Goal: Task Accomplishment & Management: Use online tool/utility

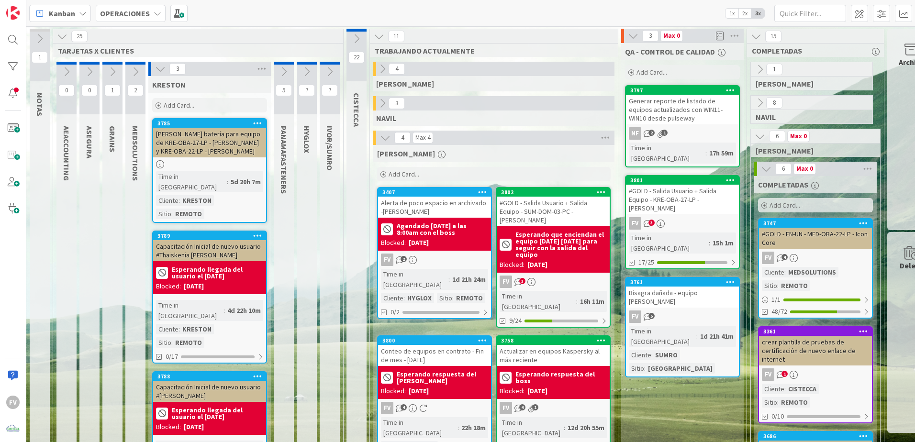
click at [157, 70] on icon at bounding box center [160, 69] width 11 height 11
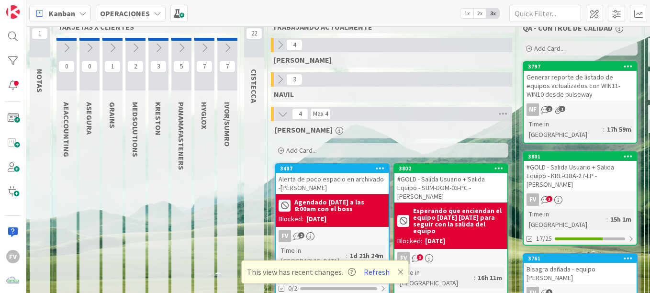
scroll to position [48, 0]
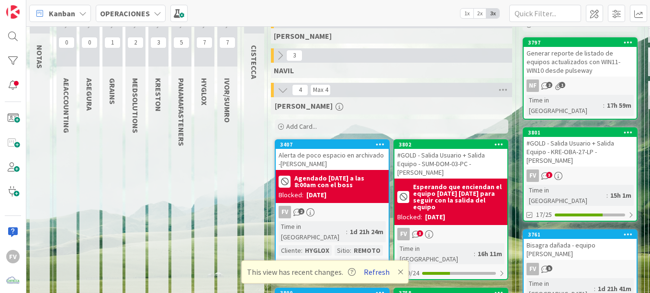
click at [381, 272] on button "Refresh" at bounding box center [376, 271] width 33 height 12
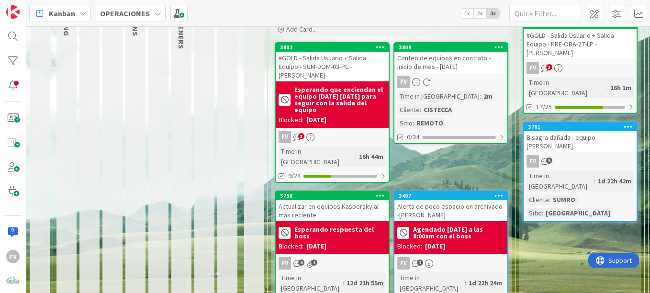
scroll to position [143, 0]
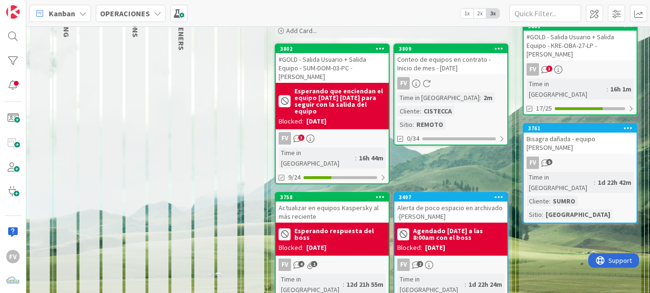
click at [365, 124] on div "Blocked: [DATE]" at bounding box center [331, 121] width 107 height 10
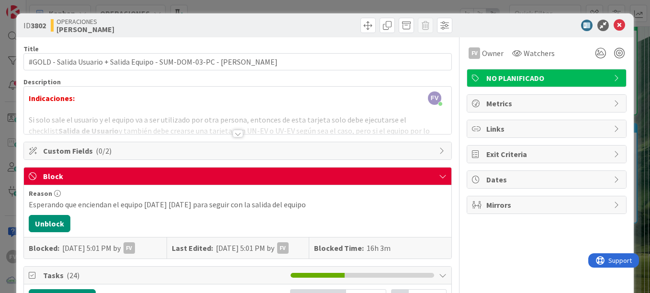
click at [7, 184] on div "ID 3802 OPERACIONES FERNANDO Title 70 / 128 #GOLD - Salida Usuario + Salida Equ…" at bounding box center [325, 146] width 650 height 293
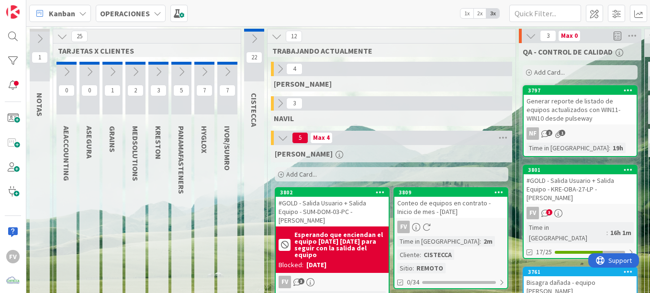
scroll to position [0, 193]
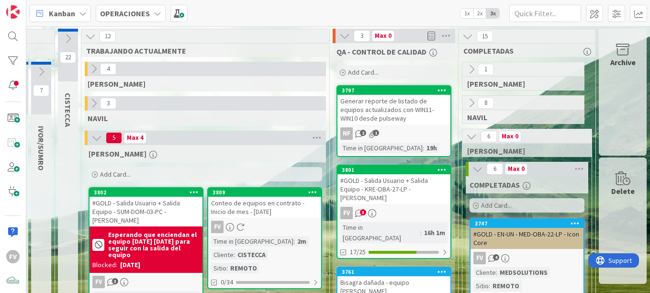
click at [607, 55] on icon at bounding box center [622, 49] width 36 height 13
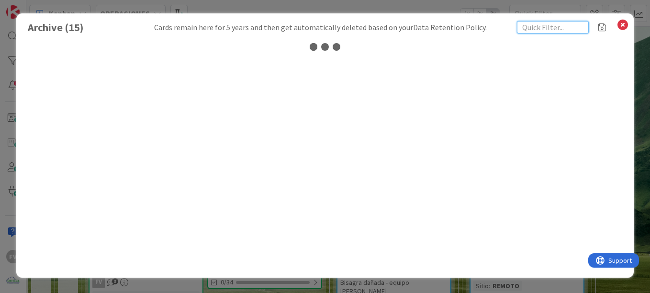
click at [555, 29] on input "text" at bounding box center [553, 27] width 72 height 12
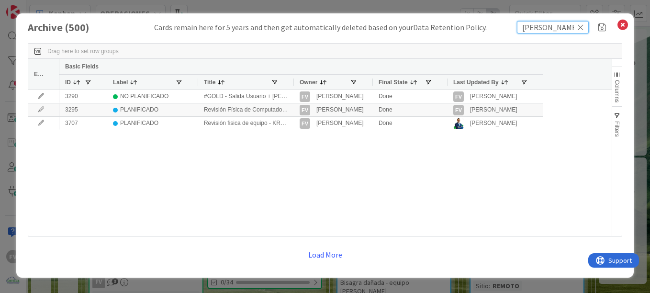
type input "ingrid"
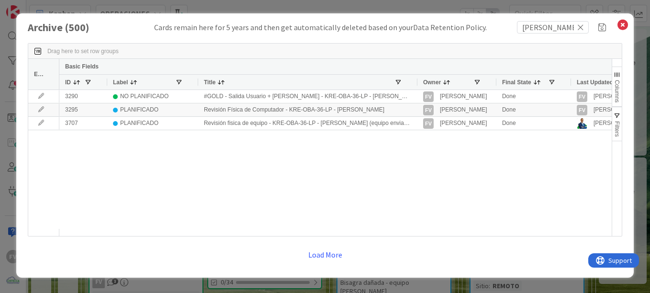
drag, startPoint x: 291, startPoint y: 82, endPoint x: 417, endPoint y: 83, distance: 125.3
click at [418, 82] on div at bounding box center [417, 82] width 4 height 15
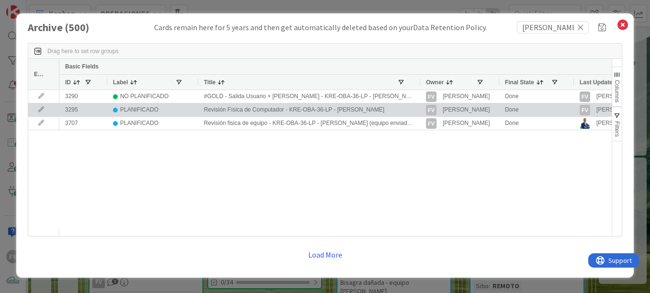
click at [42, 109] on icon at bounding box center [41, 110] width 14 height 6
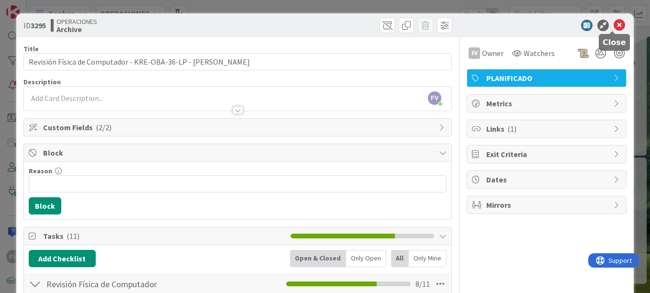
click at [613, 27] on icon at bounding box center [618, 25] width 11 height 11
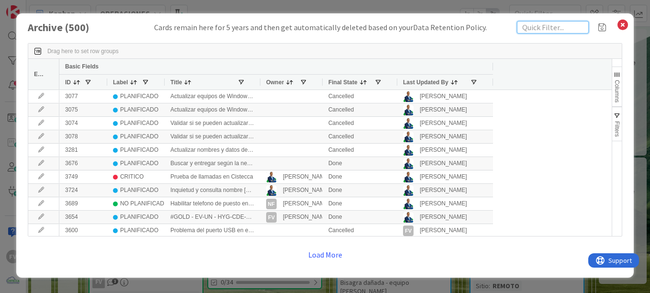
click at [570, 26] on input "text" at bounding box center [553, 27] width 72 height 12
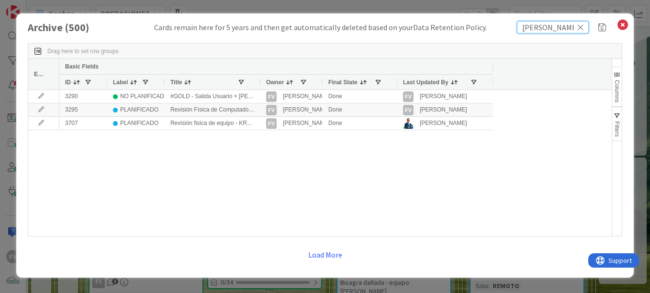
type input "ingrid"
click at [261, 84] on div "Owner" at bounding box center [291, 81] width 62 height 15
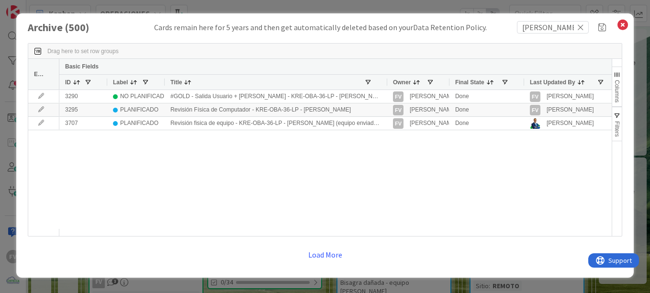
drag, startPoint x: 259, startPoint y: 83, endPoint x: 391, endPoint y: 87, distance: 131.6
click at [388, 87] on div at bounding box center [387, 82] width 4 height 15
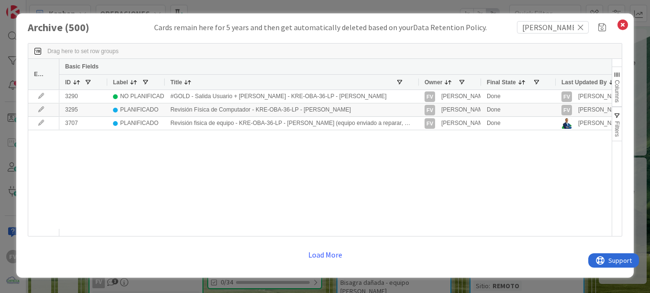
drag, startPoint x: 391, startPoint y: 84, endPoint x: 418, endPoint y: 84, distance: 26.8
click at [418, 84] on div at bounding box center [418, 82] width 4 height 15
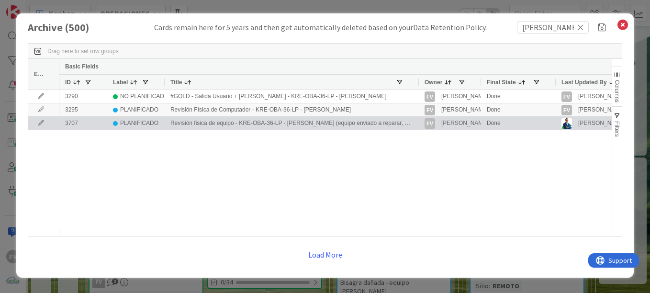
click at [43, 124] on icon at bounding box center [41, 123] width 14 height 6
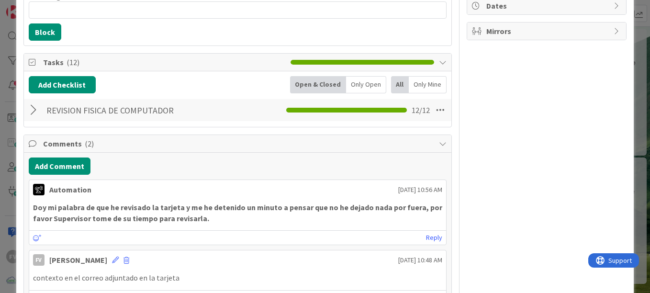
scroll to position [166, 0]
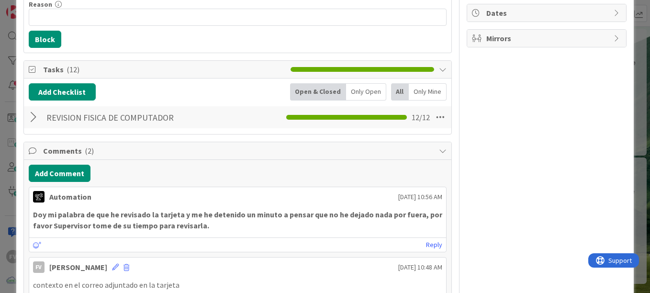
click at [36, 118] on div at bounding box center [35, 117] width 12 height 17
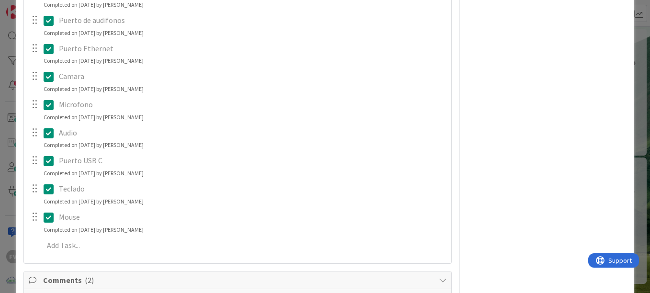
scroll to position [406, 0]
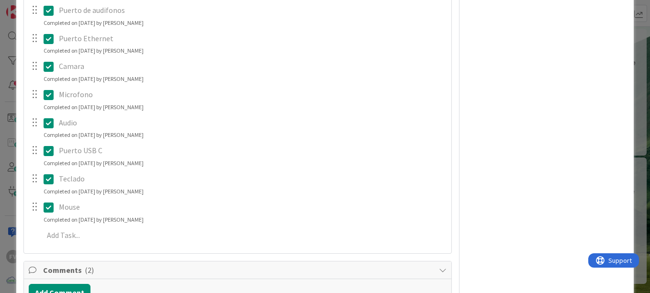
click at [628, 176] on div "ID 3707 OPERACIONES Archive Title 120 / 128 Revisión fisica de equipo - KRE-OBA…" at bounding box center [325, 146] width 650 height 293
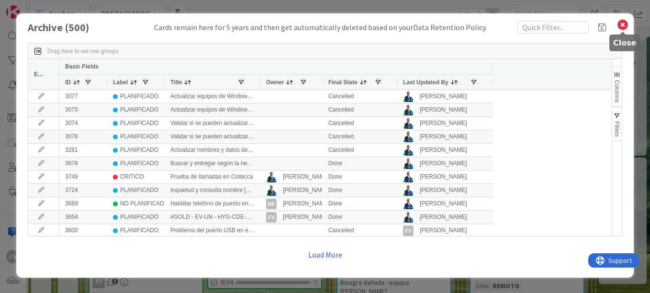
click at [624, 25] on icon at bounding box center [622, 24] width 12 height 13
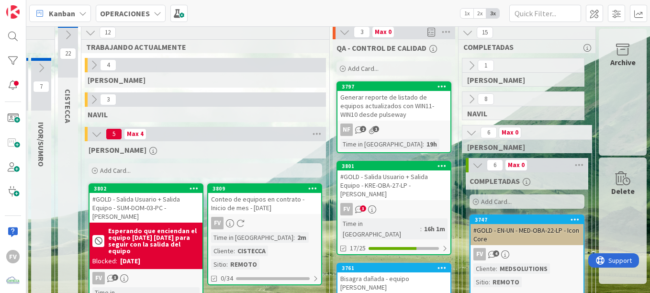
scroll to position [0, 193]
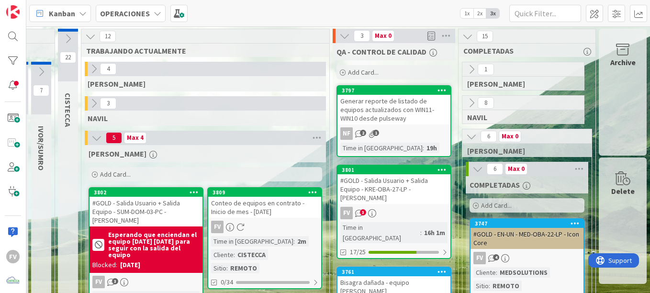
click at [63, 41] on icon at bounding box center [68, 38] width 11 height 11
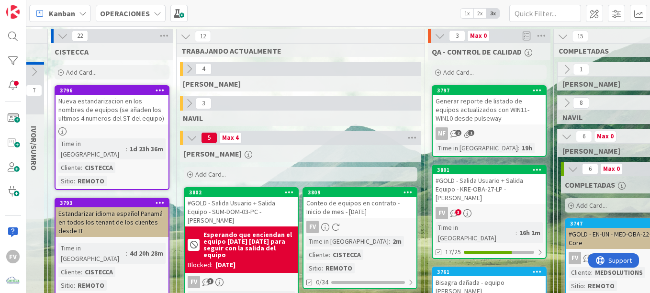
click at [57, 29] on div "22" at bounding box center [112, 36] width 122 height 14
click at [60, 37] on icon at bounding box center [62, 36] width 11 height 11
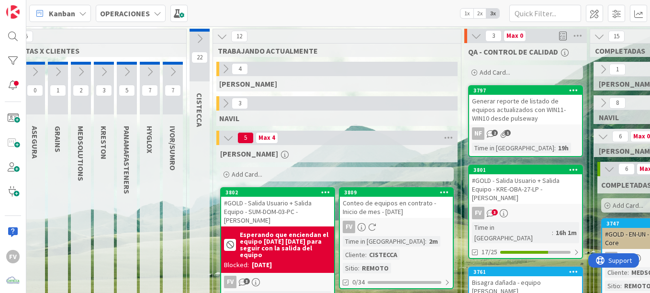
scroll to position [0, 0]
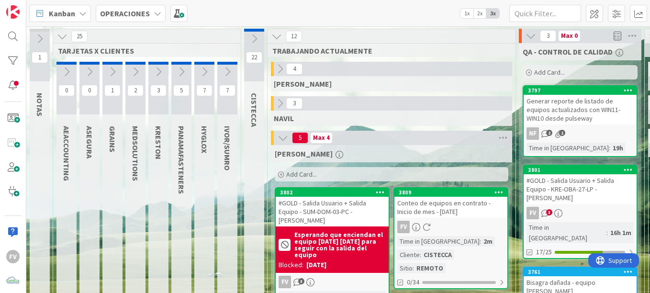
click at [153, 73] on button at bounding box center [158, 72] width 20 height 14
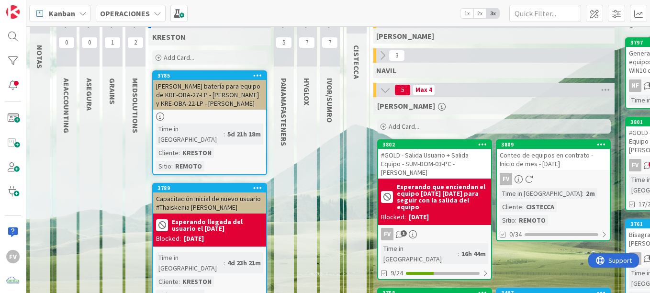
scroll to position [96, 0]
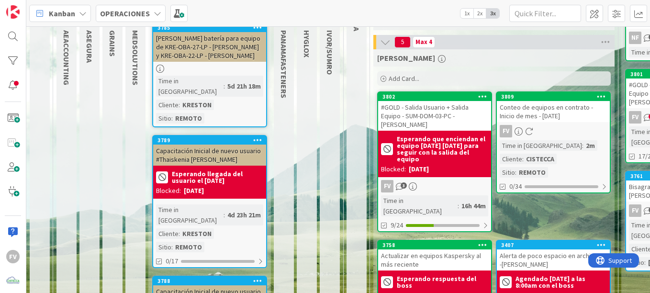
click at [220, 144] on div "Capacitación Inicial de nuevo usuario #Thaiskenia [PERSON_NAME]" at bounding box center [209, 154] width 113 height 21
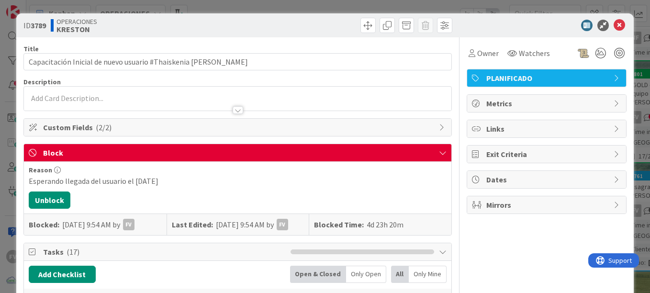
click at [351, 154] on span "Block" at bounding box center [238, 152] width 391 height 11
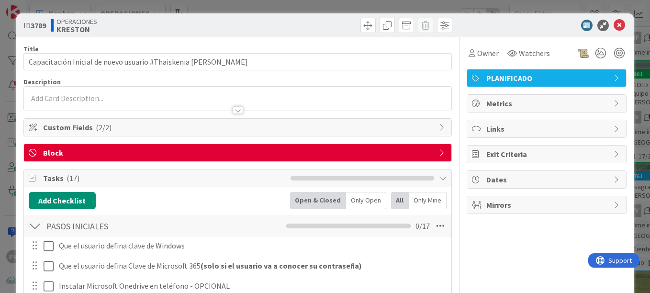
click at [114, 157] on span "Block" at bounding box center [238, 152] width 391 height 11
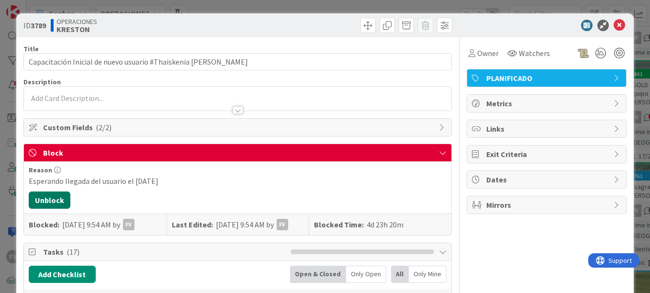
click at [53, 195] on button "Unblock" at bounding box center [50, 199] width 42 height 17
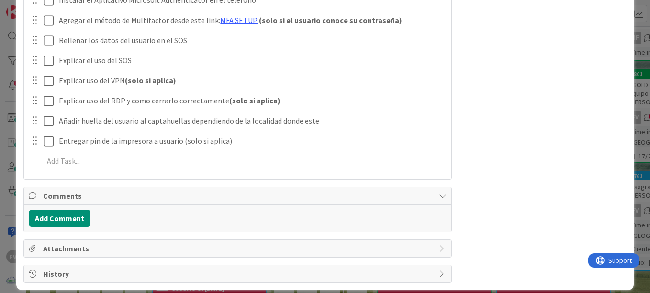
scroll to position [516, 0]
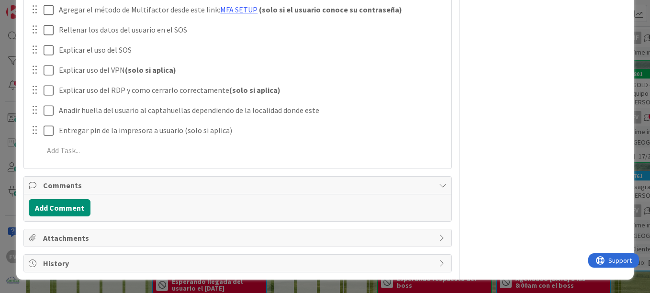
click at [339, 180] on span "Comments" at bounding box center [238, 184] width 391 height 11
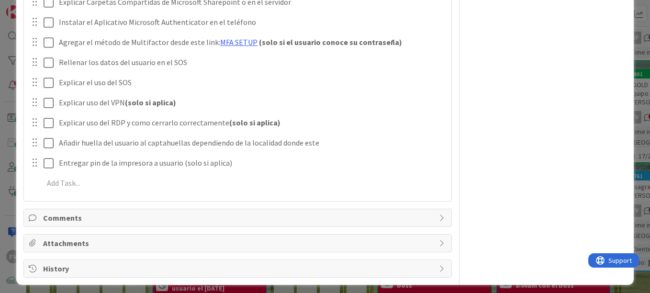
scroll to position [489, 0]
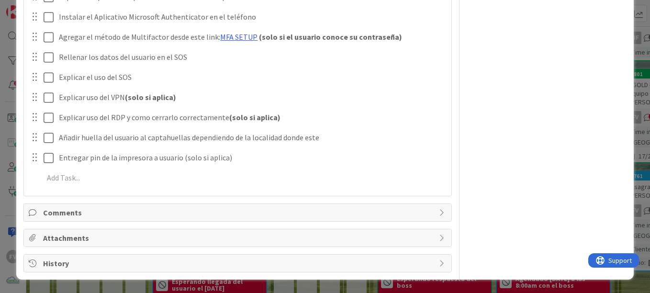
click at [66, 208] on span "Comments" at bounding box center [238, 212] width 391 height 11
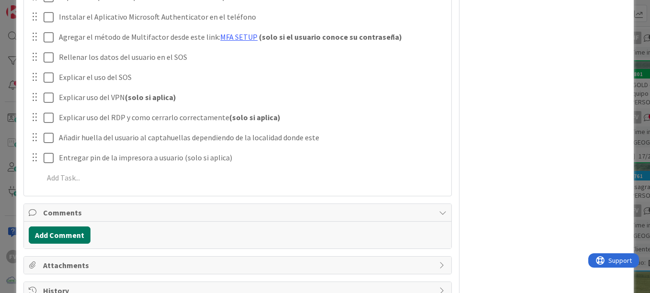
click at [73, 231] on button "Add Comment" at bounding box center [60, 234] width 62 height 17
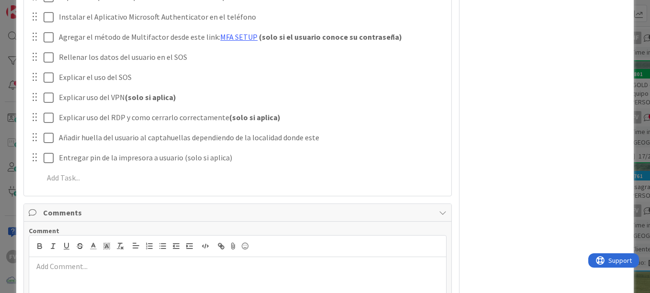
click at [77, 261] on p at bounding box center [237, 266] width 409 height 11
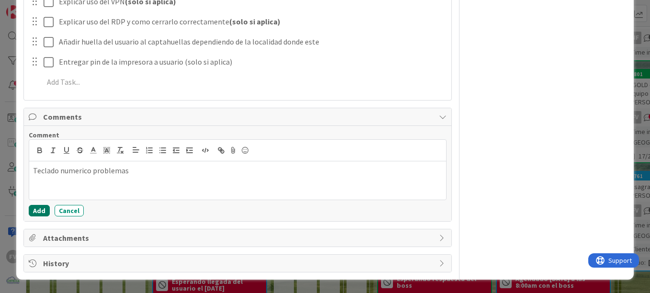
click at [38, 207] on button "Add" at bounding box center [39, 210] width 21 height 11
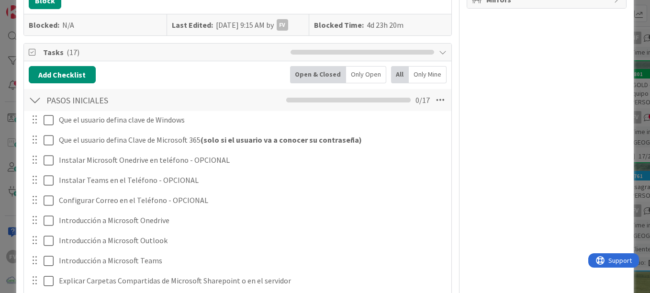
scroll to position [229, 0]
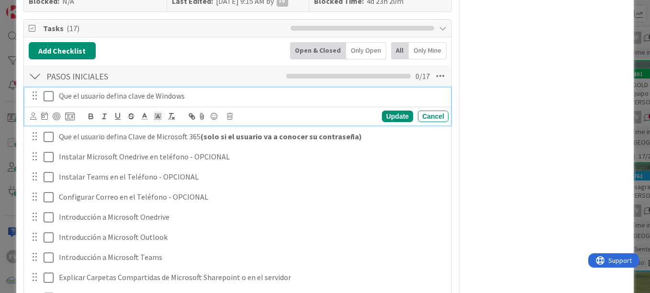
click at [46, 98] on icon at bounding box center [49, 95] width 10 height 11
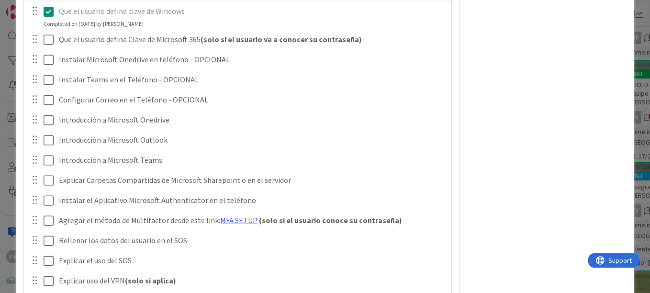
scroll to position [325, 0]
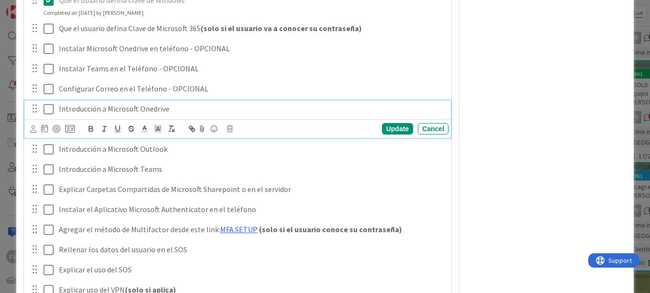
click at [187, 114] on div "Introducción a Microsoft Onedrive" at bounding box center [251, 108] width 393 height 17
click at [386, 131] on div "Update" at bounding box center [397, 128] width 31 height 11
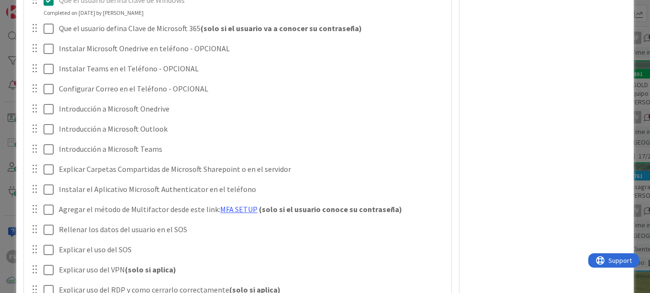
click at [486, 141] on div "Owner Watchers PLANIFICADO Metrics Links Exit Criteria Dates Mirrors" at bounding box center [546, 122] width 160 height 818
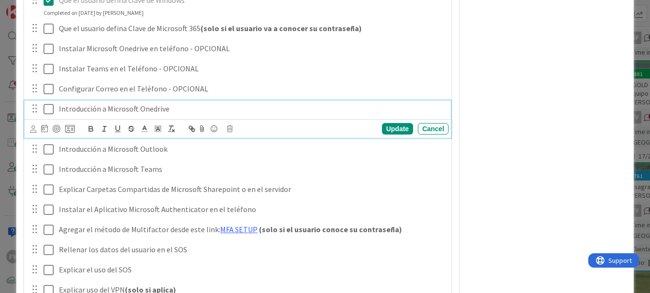
drag, startPoint x: 48, startPoint y: 108, endPoint x: 54, endPoint y: 111, distance: 7.1
click at [48, 108] on icon at bounding box center [49, 108] width 10 height 11
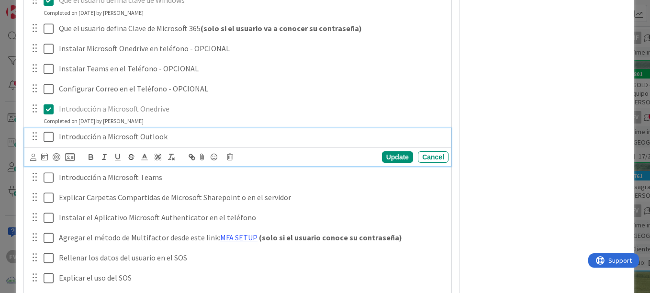
click at [50, 138] on icon at bounding box center [49, 136] width 10 height 11
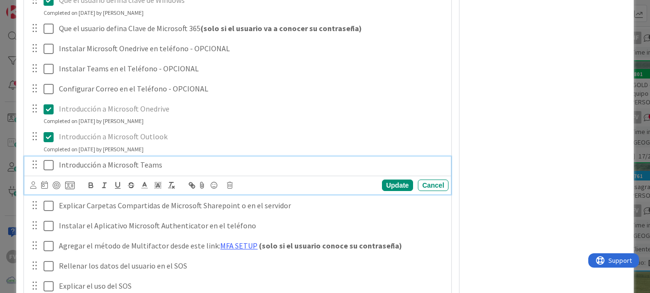
click at [53, 169] on icon at bounding box center [49, 164] width 10 height 11
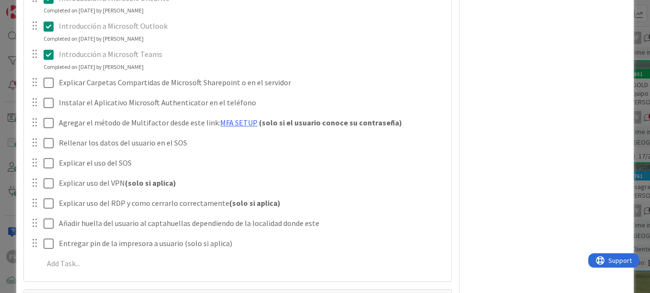
scroll to position [420, 0]
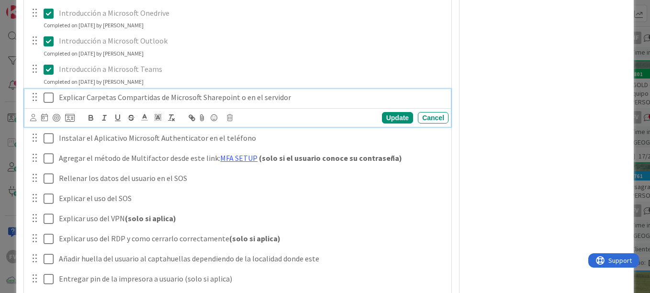
click at [47, 98] on icon at bounding box center [49, 97] width 10 height 11
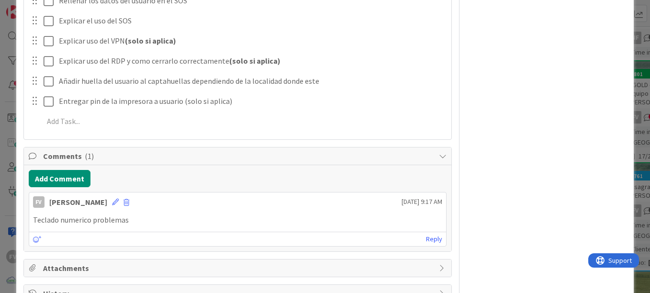
scroll to position [616, 0]
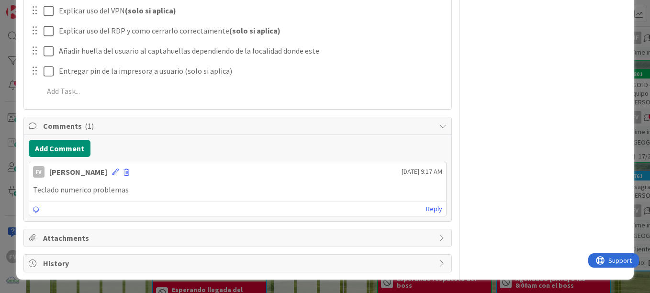
click at [6, 149] on div "ID 3789 OPERACIONES KRESTON Title 56 / 128 Capacitación Inicial de nuevo usuari…" at bounding box center [325, 146] width 650 height 293
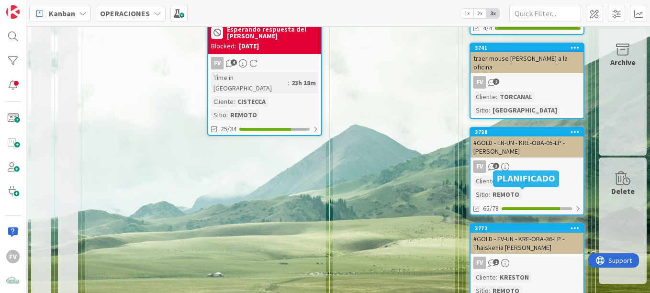
scroll to position [437, 296]
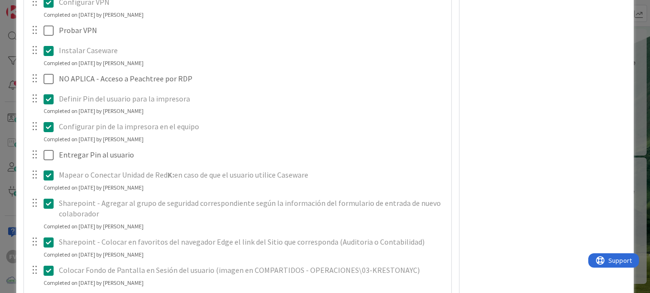
scroll to position [1164, 0]
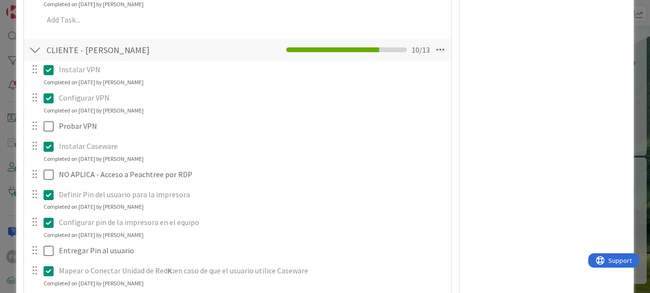
click at [13, 143] on div "**********" at bounding box center [325, 146] width 650 height 293
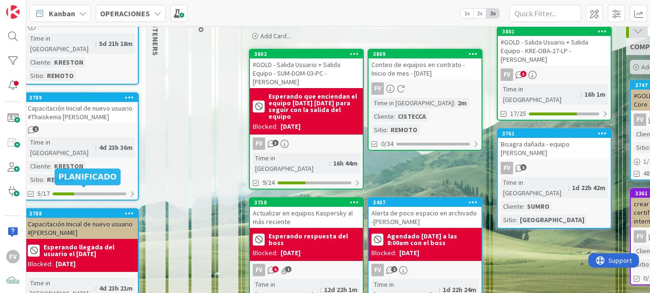
scroll to position [143, 128]
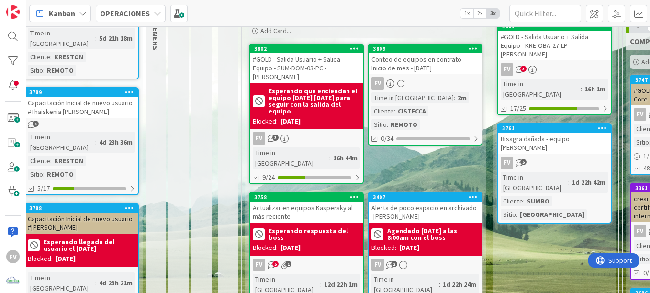
click at [83, 121] on div "1" at bounding box center [81, 125] width 113 height 8
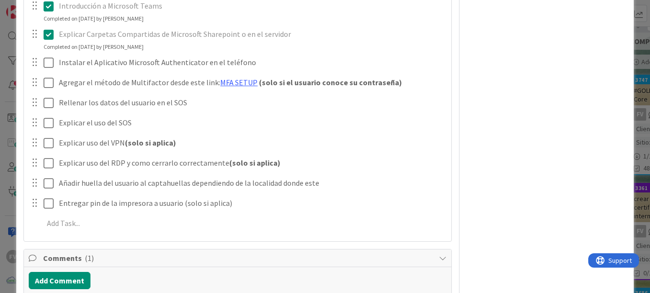
scroll to position [493, 0]
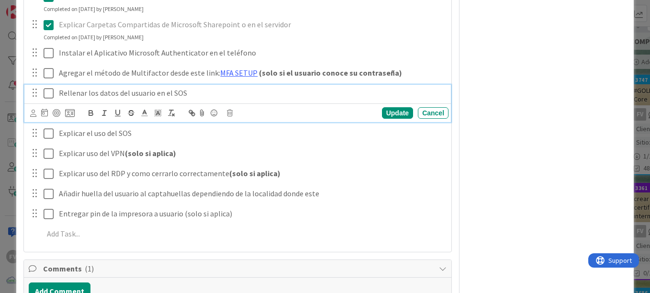
click at [48, 90] on icon at bounding box center [49, 93] width 10 height 11
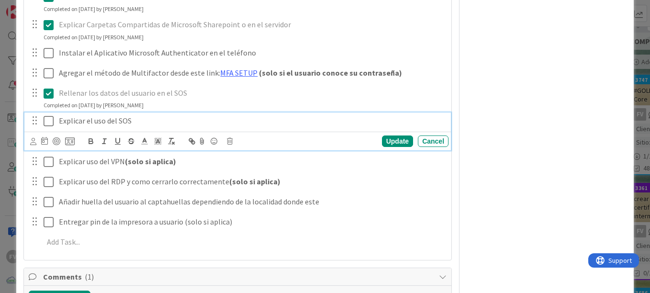
click at [48, 118] on icon at bounding box center [49, 120] width 10 height 11
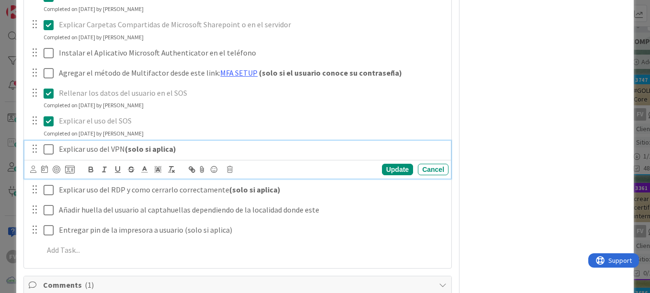
click at [45, 151] on icon at bounding box center [49, 148] width 10 height 11
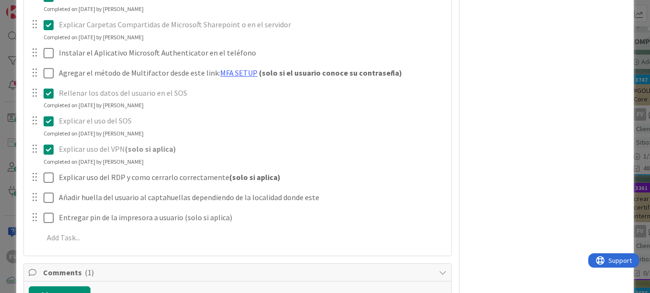
scroll to position [541, 0]
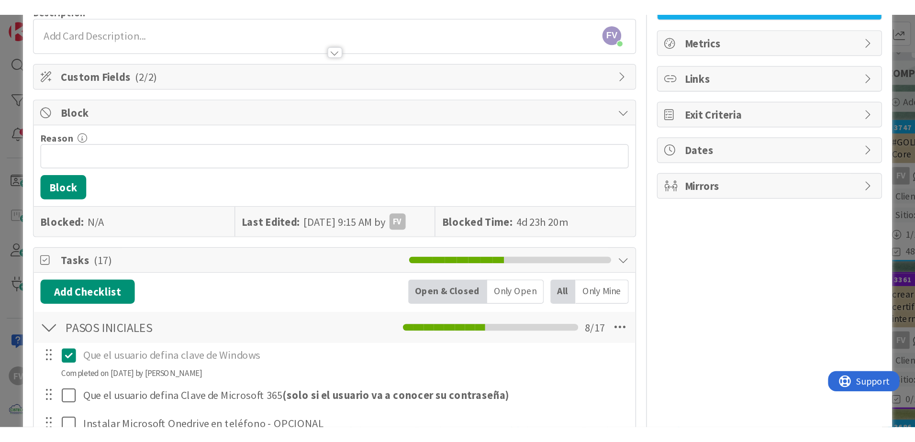
scroll to position [18, 0]
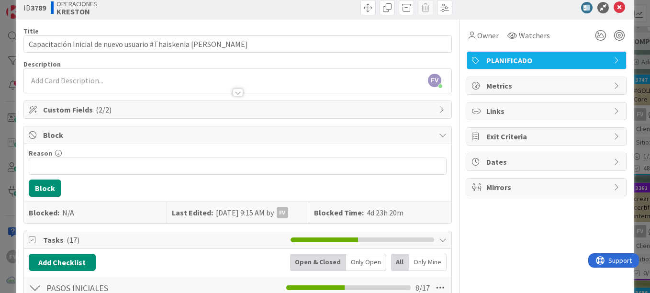
click at [245, 136] on span "Block" at bounding box center [238, 134] width 391 height 11
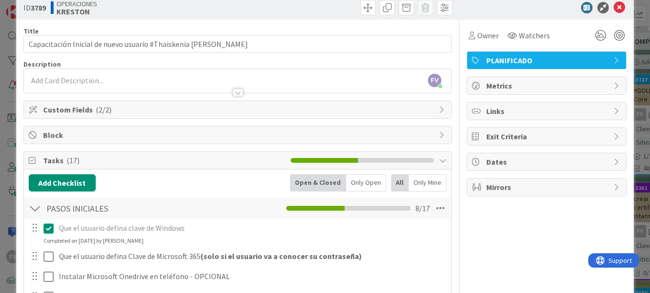
click at [232, 154] on div "Tasks ( 17 )" at bounding box center [237, 161] width 427 height 18
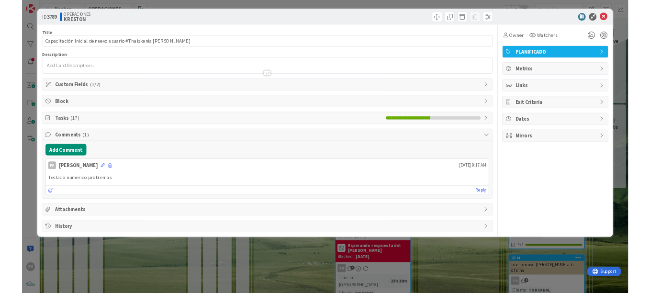
scroll to position [0, 0]
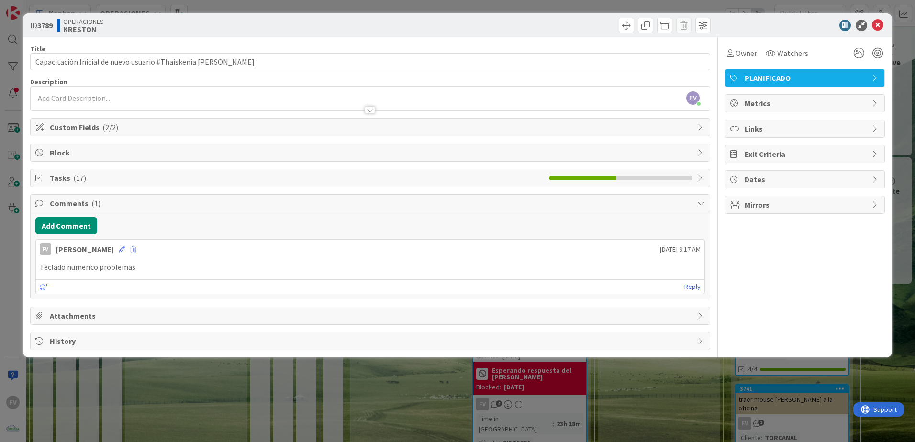
click at [132, 248] on span at bounding box center [133, 249] width 6 height 7
click at [49, 286] on button "Delete" at bounding box center [39, 294] width 36 height 17
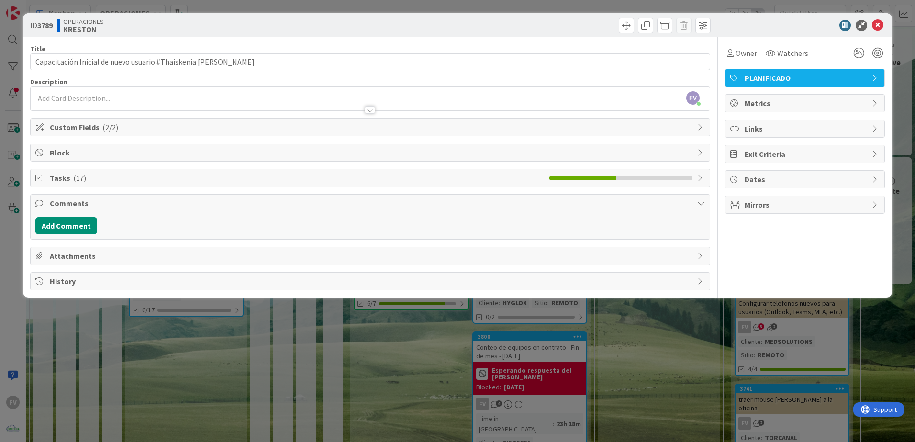
click at [47, 287] on div "History" at bounding box center [370, 281] width 679 height 17
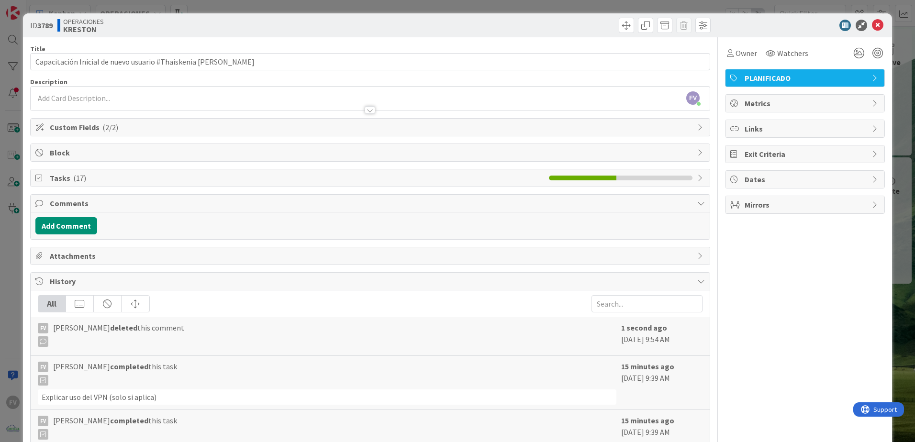
click at [133, 292] on div "All FV Fernando Varela deleted this comment 1 second ago 01 October 2025 9:54 A…" at bounding box center [370, 441] width 679 height 302
click at [649, 7] on div "ID 3789 OPERACIONES KRESTON Title 56 / 128 Capacitación Inicial de nuevo usuari…" at bounding box center [457, 221] width 915 height 442
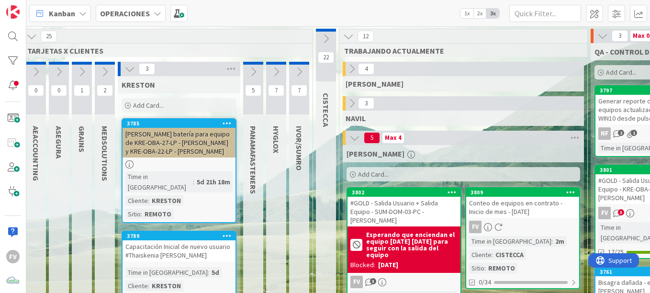
click at [122, 72] on div "3" at bounding box center [179, 69] width 122 height 14
click at [126, 69] on icon at bounding box center [129, 69] width 11 height 11
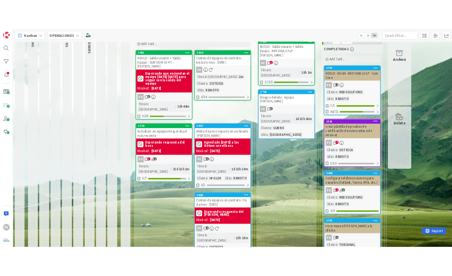
scroll to position [143, 0]
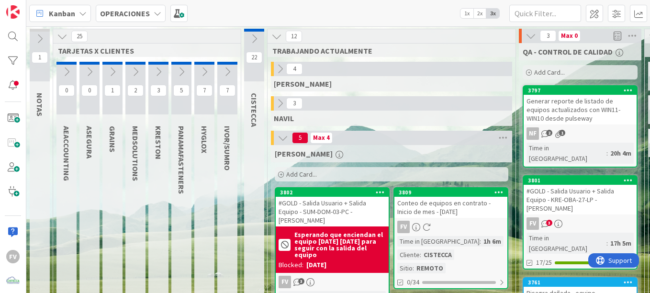
click at [158, 69] on icon at bounding box center [158, 71] width 11 height 11
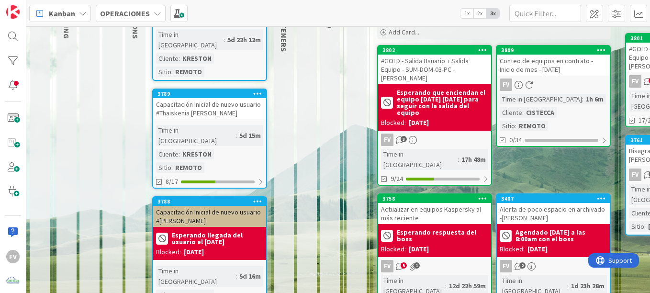
scroll to position [143, 0]
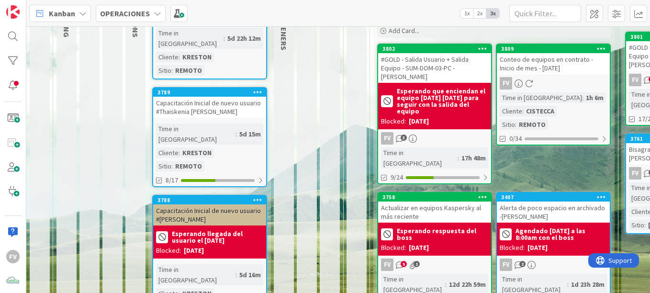
click at [217, 245] on div "Blocked: [DATE]" at bounding box center [209, 250] width 107 height 10
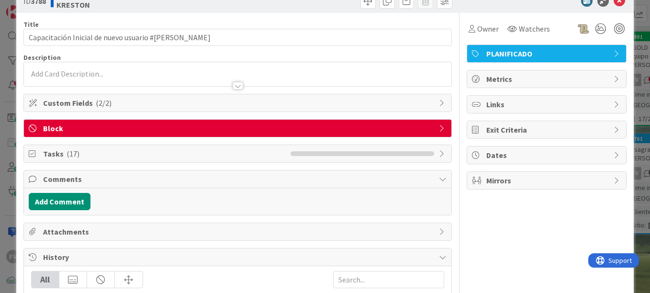
scroll to position [48, 0]
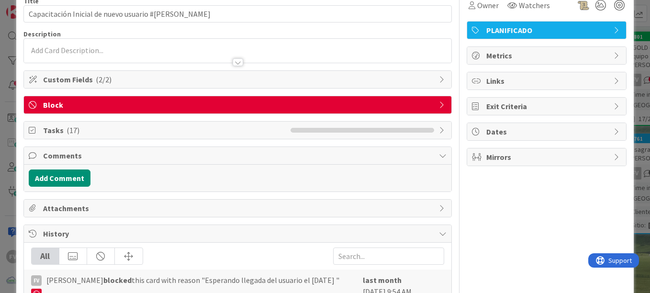
click at [79, 131] on span "Tasks ( 17 )" at bounding box center [164, 129] width 242 height 11
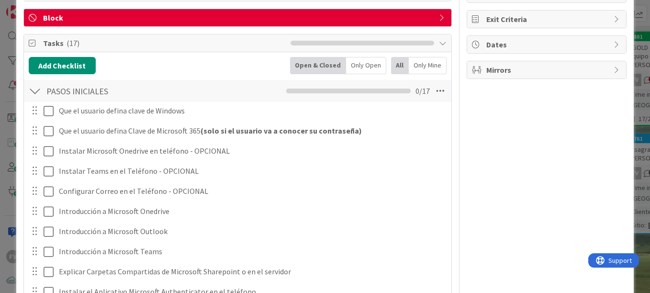
scroll to position [143, 0]
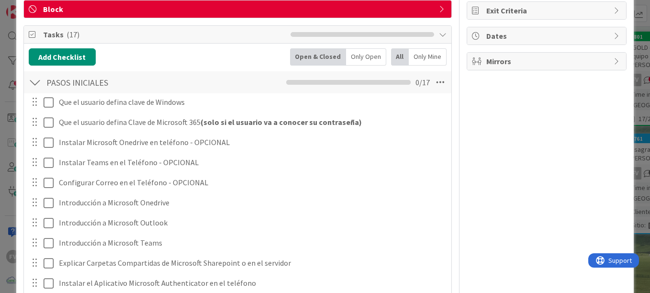
click at [43, 103] on div at bounding box center [41, 102] width 27 height 17
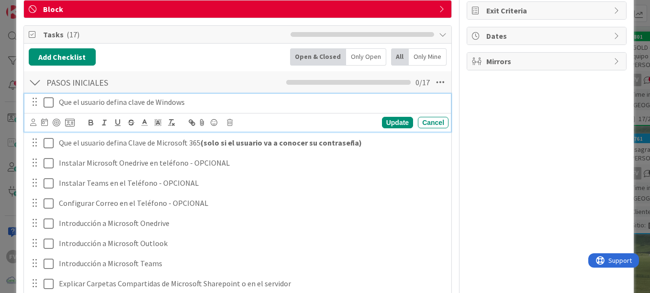
click at [46, 106] on icon at bounding box center [49, 102] width 10 height 11
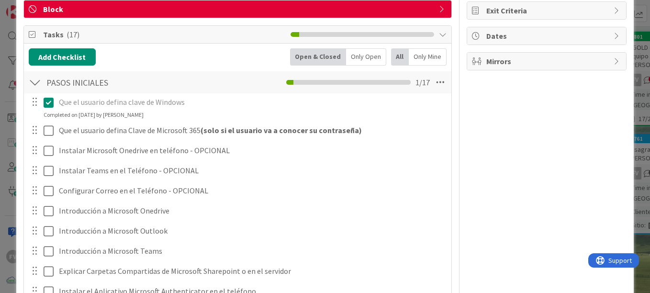
scroll to position [191, 0]
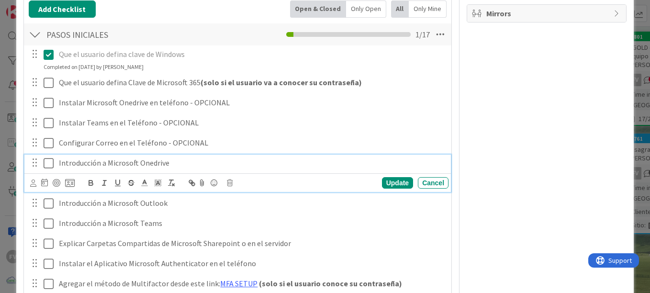
click at [54, 163] on div "Introducción a Microsoft Onedrive" at bounding box center [238, 162] width 420 height 17
click at [45, 161] on icon at bounding box center [49, 162] width 10 height 11
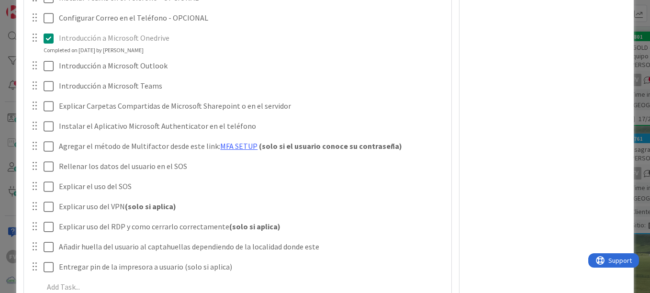
scroll to position [335, 0]
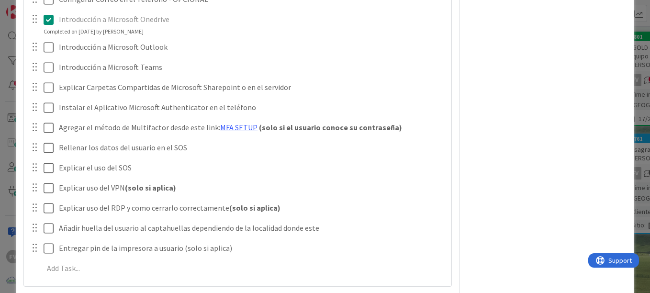
click at [549, 174] on div "Owner Watchers PLANIFICADO Metrics Links Exit Criteria Dates Mirrors" at bounding box center [546, 174] width 160 height 944
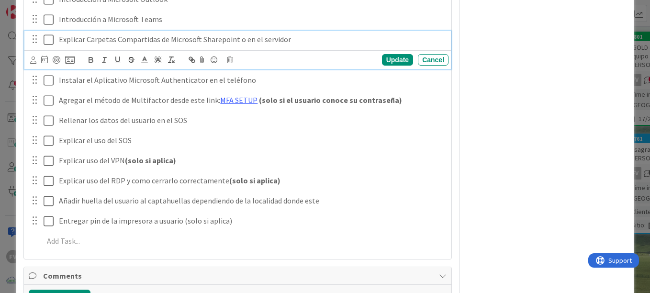
click at [48, 37] on icon at bounding box center [49, 39] width 10 height 11
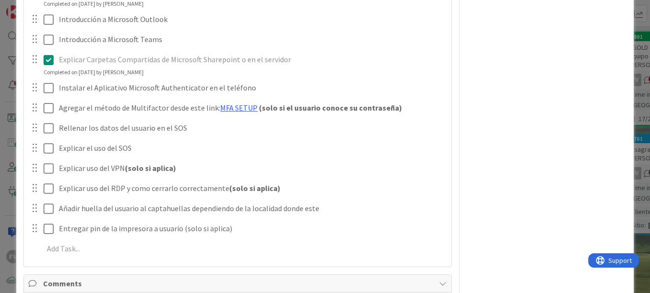
scroll to position [335, 0]
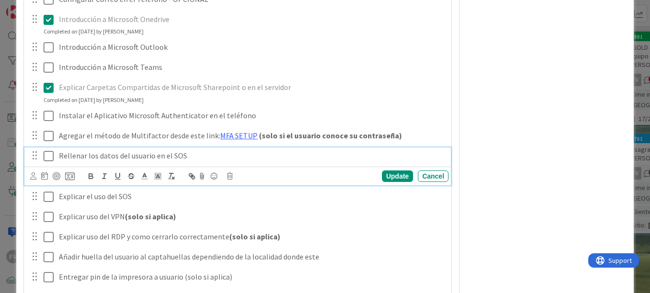
click at [51, 159] on icon at bounding box center [49, 155] width 10 height 11
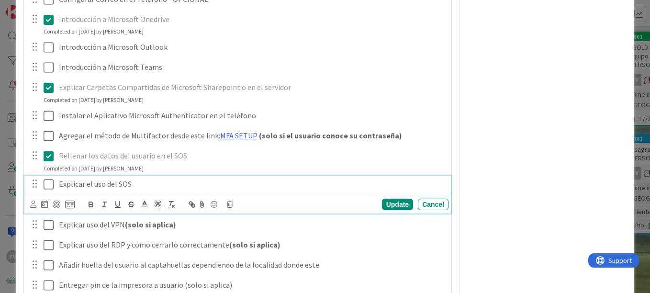
click at [45, 184] on icon at bounding box center [49, 183] width 10 height 11
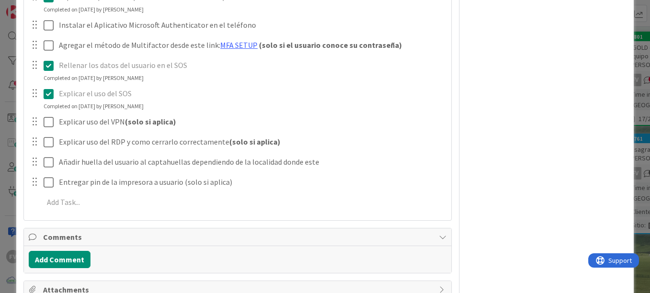
scroll to position [430, 0]
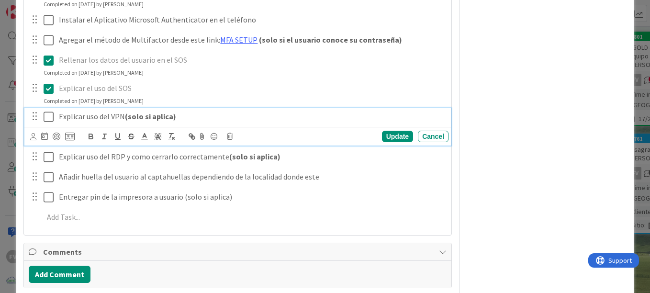
click at [50, 120] on icon at bounding box center [49, 116] width 10 height 11
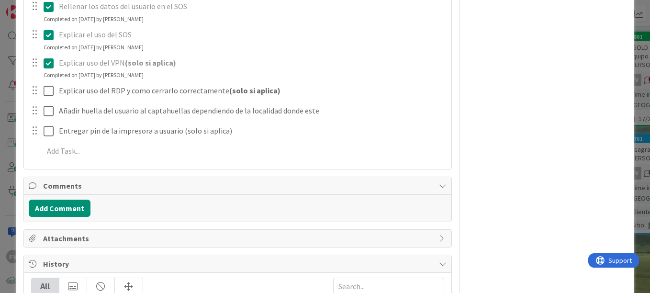
scroll to position [478, 0]
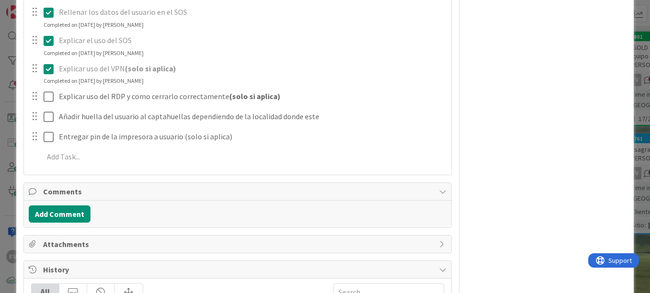
click at [626, 96] on div "ID 3788 OPERACIONES [PERSON_NAME] Title 52 / 128 Capacitación Inicial de nuevo …" at bounding box center [324, 38] width 617 height 1007
click at [630, 99] on div "ID 3788 OPERACIONES [PERSON_NAME] Title 52 / 128 Capacitación Inicial de nuevo …" at bounding box center [325, 146] width 650 height 293
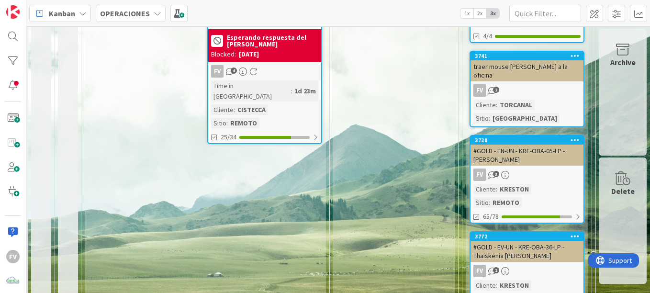
scroll to position [478, 296]
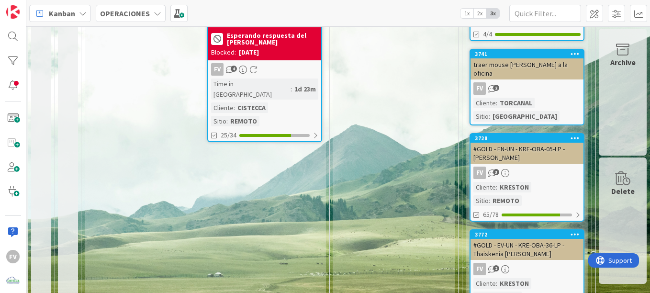
click at [531, 166] on div "FV 3" at bounding box center [526, 172] width 113 height 12
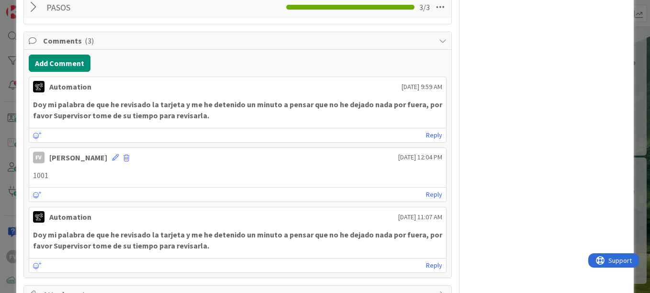
scroll to position [2248, 0]
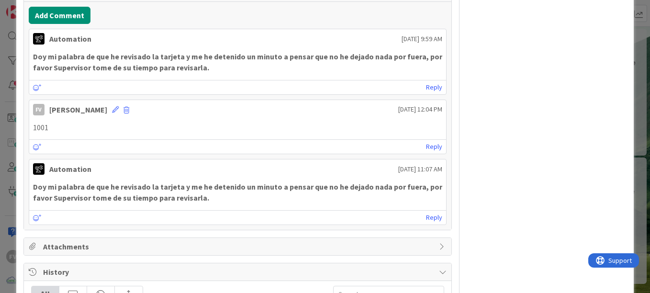
click at [123, 132] on p "1001" at bounding box center [237, 127] width 409 height 11
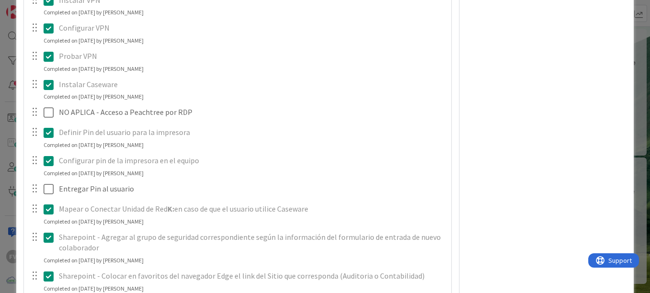
scroll to position [1961, 0]
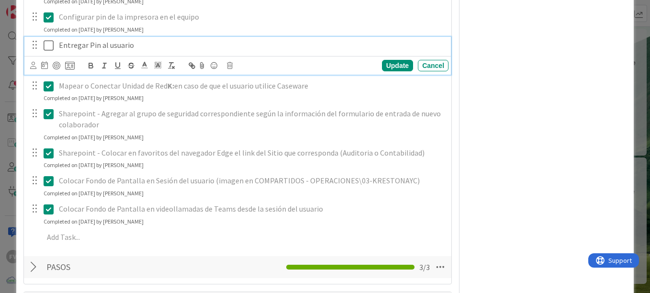
click at [47, 47] on icon at bounding box center [49, 45] width 10 height 11
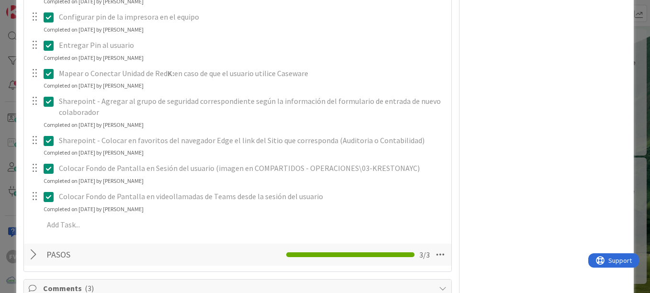
scroll to position [2439, 0]
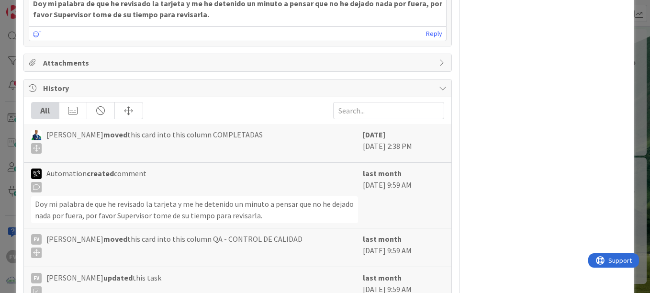
click at [7, 152] on div "**********" at bounding box center [325, 146] width 650 height 293
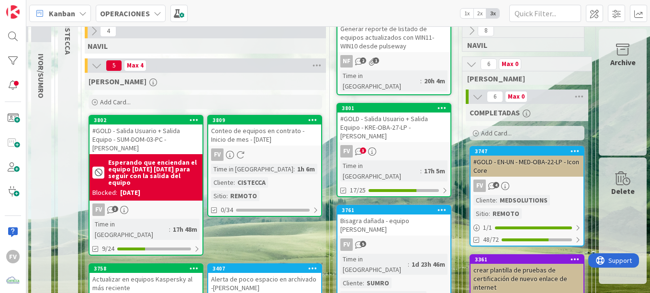
scroll to position [0, 296]
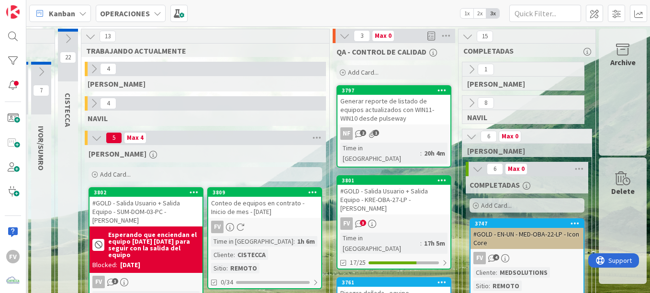
click at [63, 43] on icon at bounding box center [68, 38] width 11 height 11
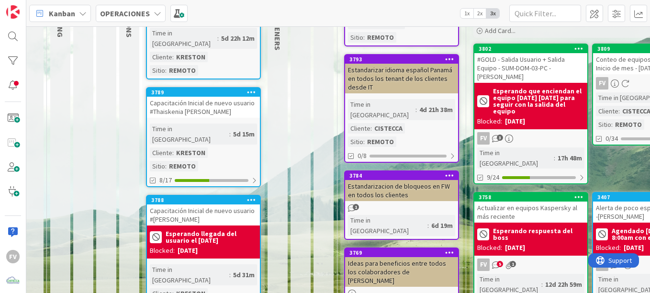
scroll to position [191, 6]
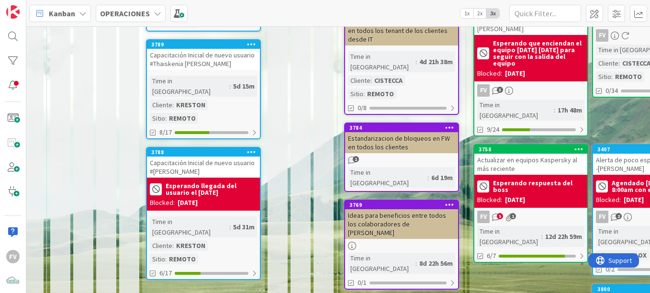
click at [209, 182] on b "Esperando llegada del usuario el [DATE]" at bounding box center [210, 188] width 91 height 13
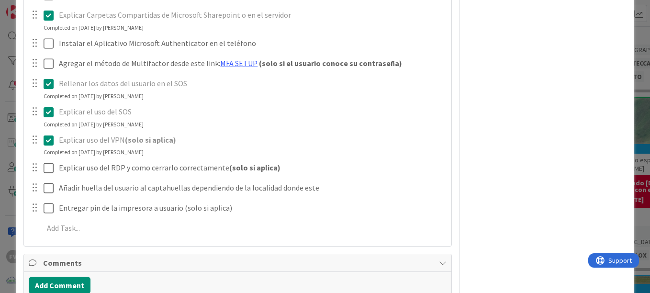
scroll to position [408, 0]
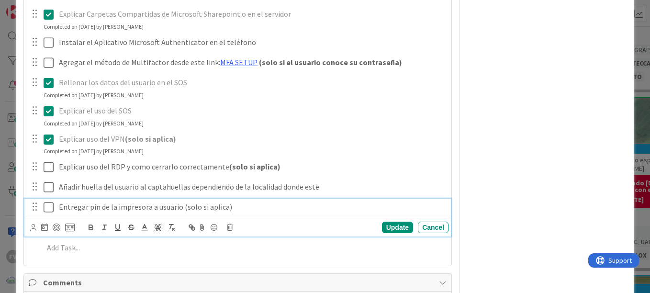
click at [50, 208] on icon at bounding box center [49, 206] width 10 height 11
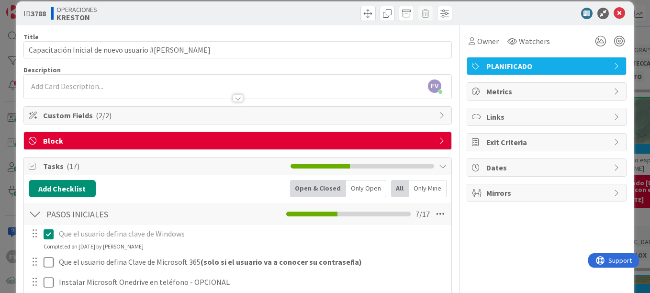
scroll to position [0, 0]
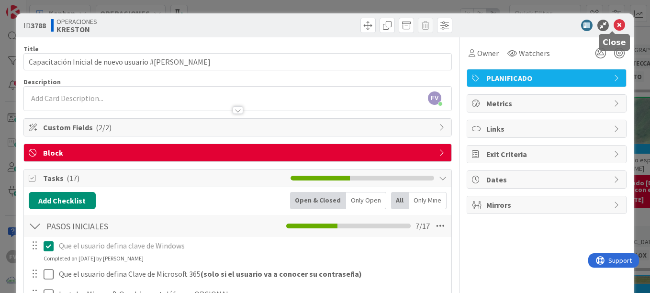
click at [616, 28] on icon at bounding box center [618, 25] width 11 height 11
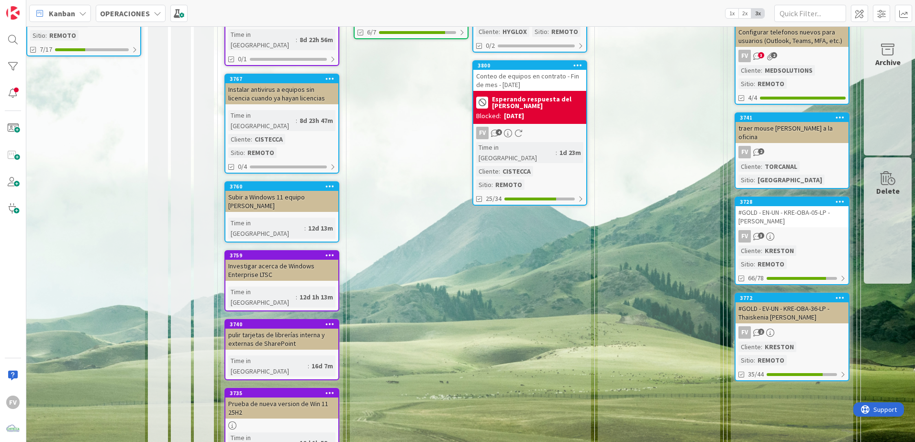
scroll to position [417, 133]
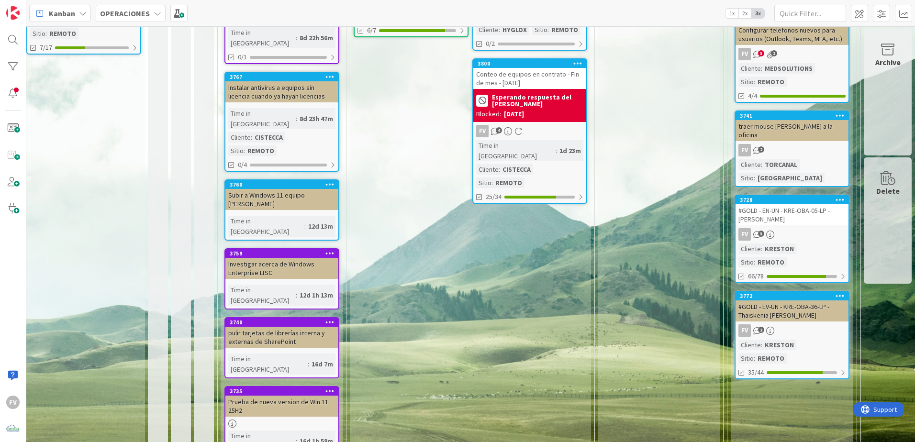
click at [649, 292] on div "#GOLD - EV-UN - KRE-OBA-36-LP - Thaiskenia [PERSON_NAME]" at bounding box center [791, 310] width 113 height 21
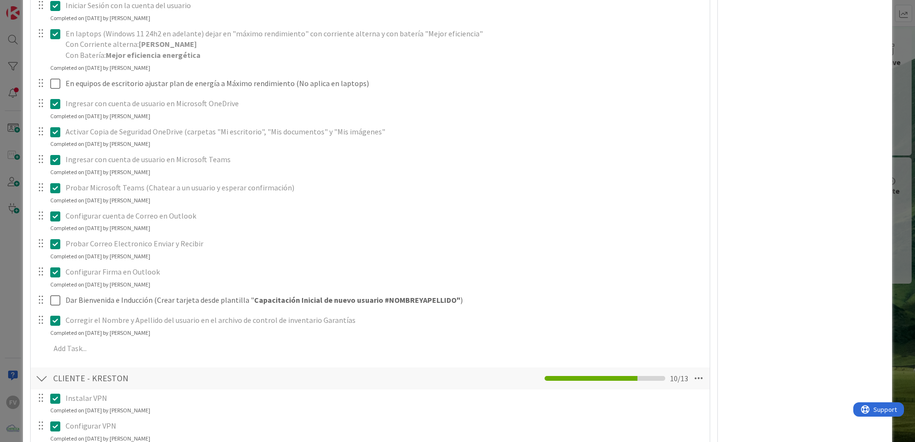
scroll to position [364, 0]
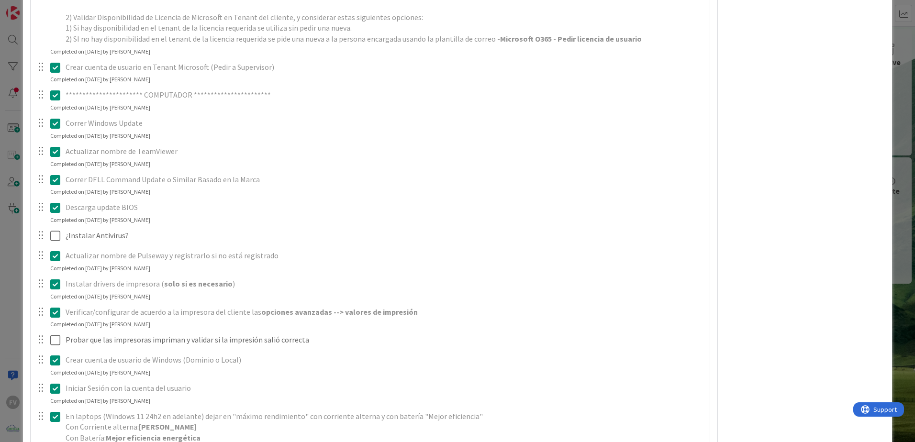
click at [649, 129] on div "**********" at bounding box center [457, 221] width 915 height 442
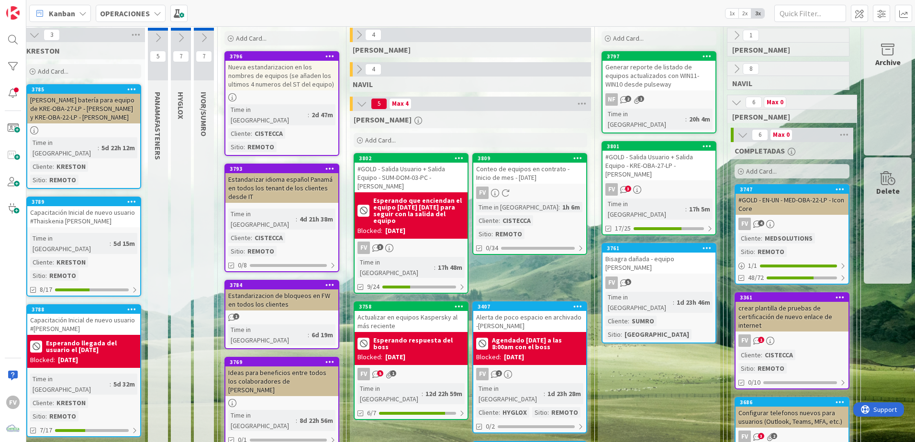
scroll to position [0, 133]
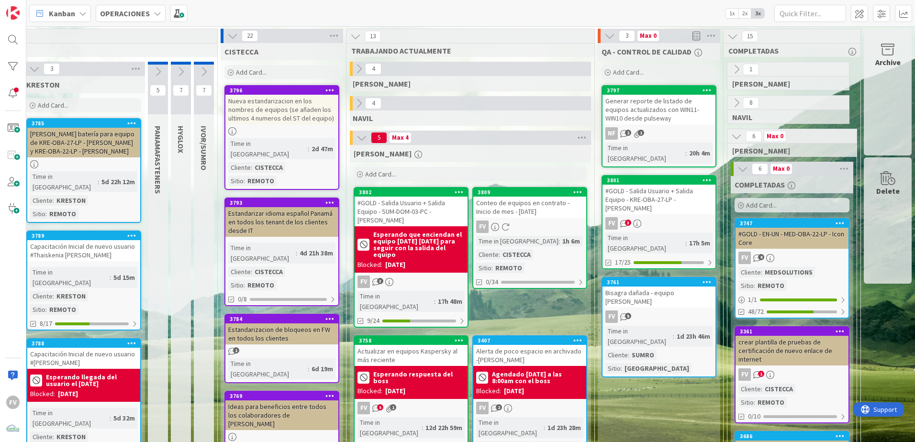
click at [64, 104] on div "Add Card..." at bounding box center [83, 105] width 115 height 14
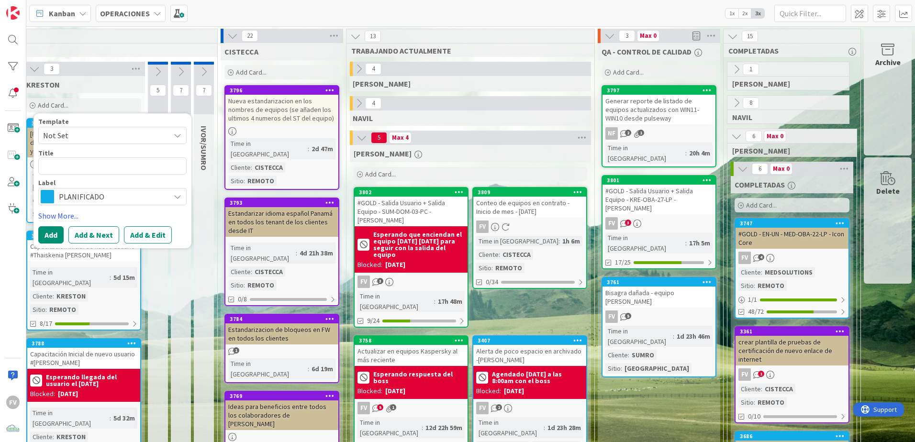
scroll to position [0, 0]
click at [72, 141] on span "Not Set" at bounding box center [103, 135] width 120 height 12
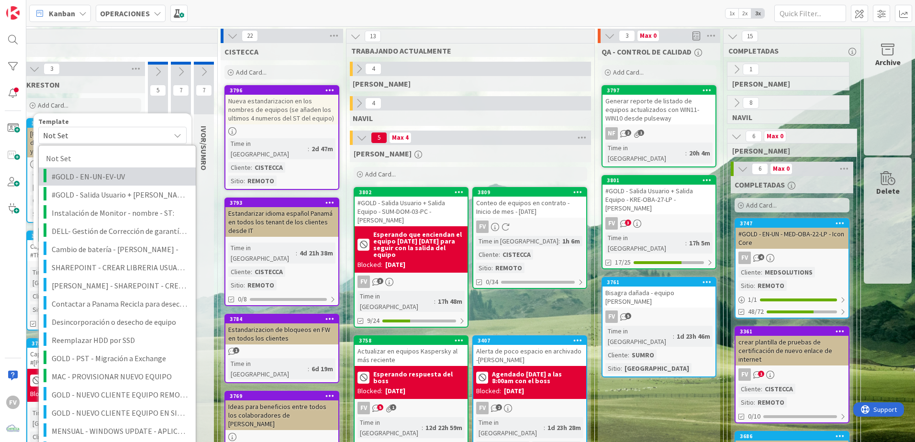
click at [88, 179] on span "#GOLD - EN-UN-EV-UV" at bounding box center [120, 176] width 137 height 12
type textarea "x"
type textarea "#GOLD - EN-UN-EV-UV"
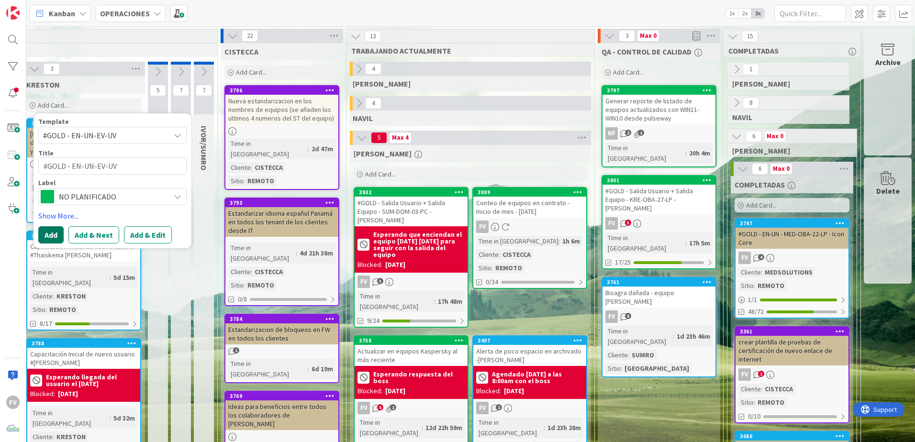
click at [44, 231] on button "Add" at bounding box center [50, 234] width 25 height 17
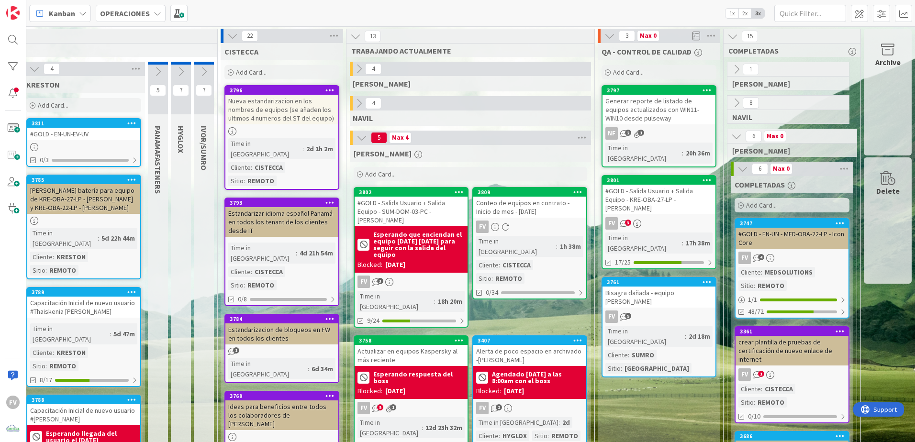
click at [79, 135] on div "#GOLD - EN-UN-EV-UV" at bounding box center [83, 134] width 113 height 12
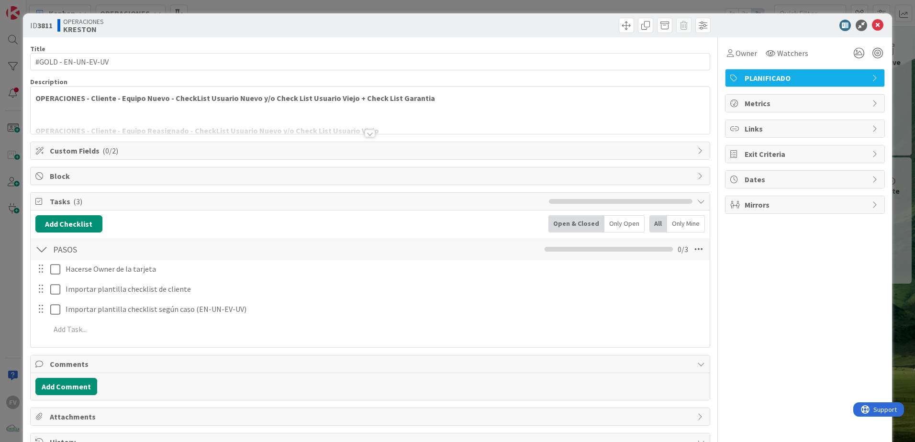
click at [80, 201] on span "Tasks ( 3 )" at bounding box center [297, 201] width 494 height 11
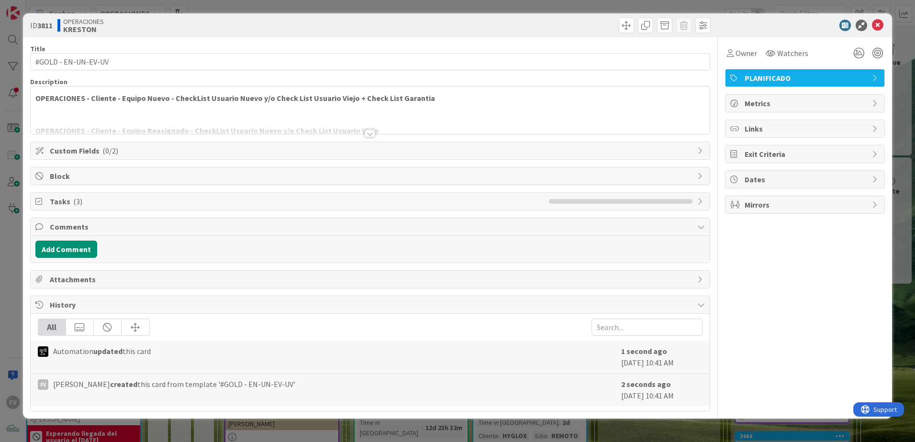
click at [80, 203] on span "Tasks ( 3 )" at bounding box center [297, 201] width 494 height 11
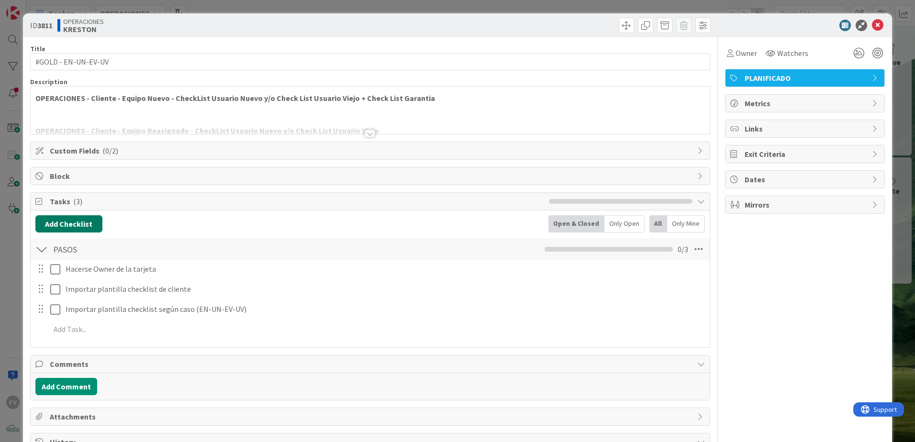
click at [74, 220] on button "Add Checklist" at bounding box center [68, 223] width 67 height 17
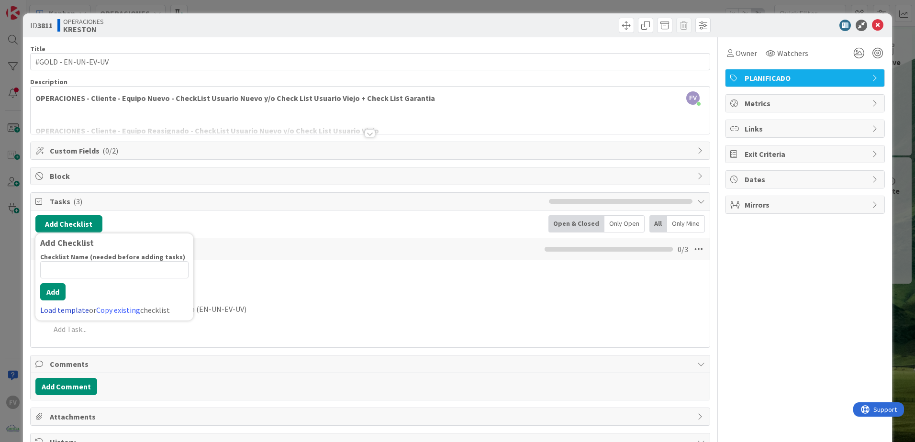
click at [70, 292] on link "Load template" at bounding box center [64, 310] width 49 height 10
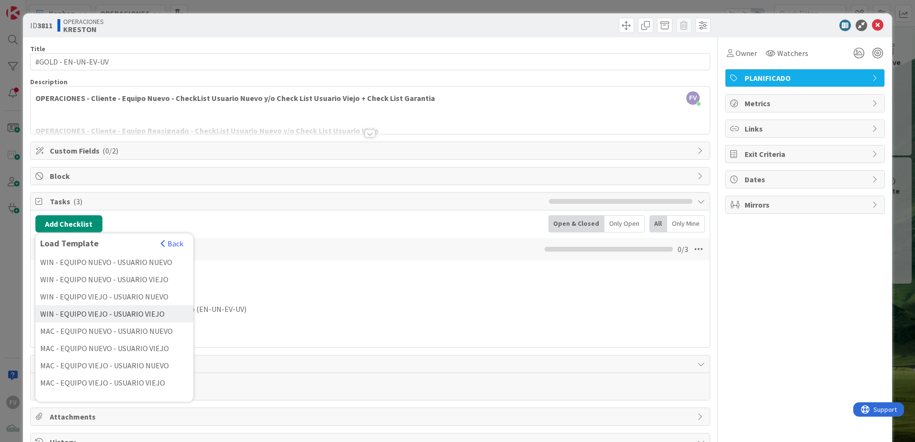
click at [159, 292] on div "WIN - EQUIPO VIEJO - USUARIO VIEJO" at bounding box center [114, 313] width 158 height 17
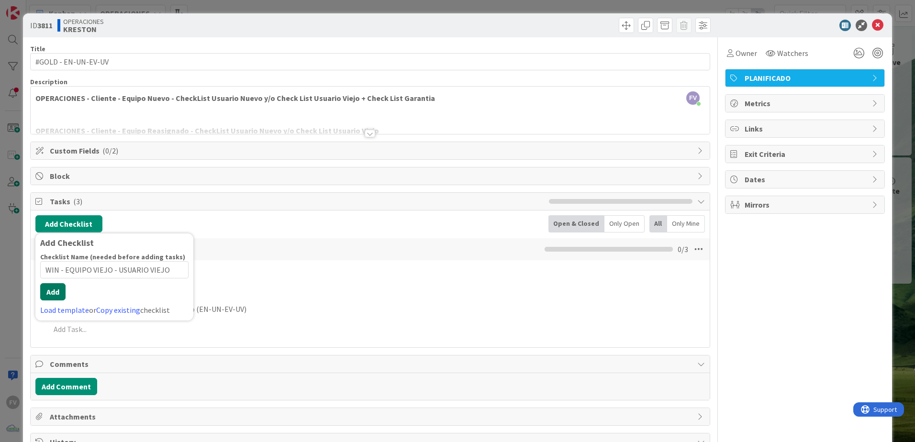
click at [46, 292] on div "Checklist Name (needed before adding tasks) 34 / 64 WIN - EQUIPO VIEJO - USUARI…" at bounding box center [114, 284] width 148 height 63
click at [57, 291] on button "Add" at bounding box center [52, 291] width 25 height 17
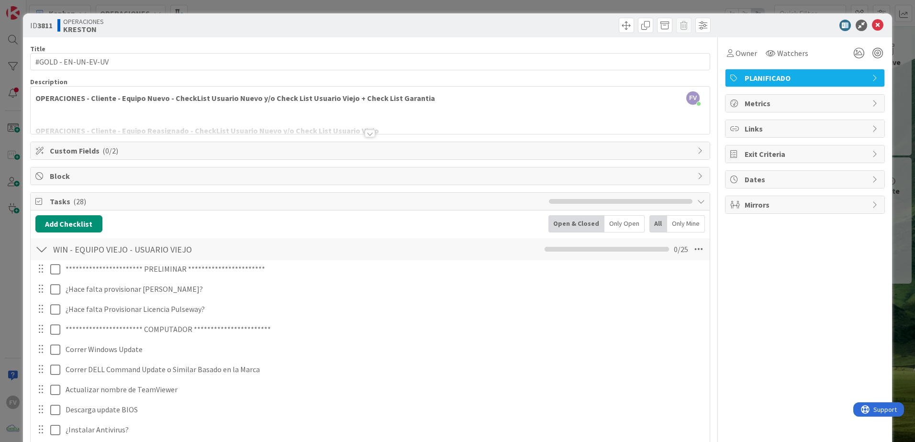
scroll to position [143, 0]
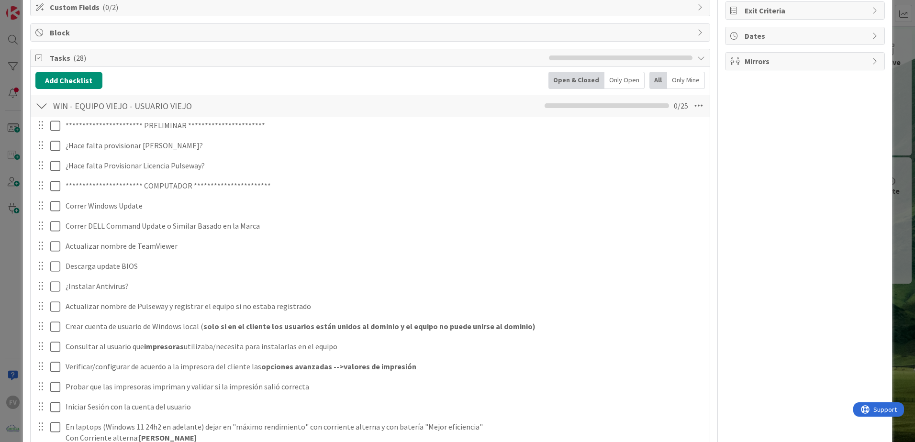
click at [649, 225] on div "Owner Watchers PLANIFICADO Metrics Links Exit Criteria Dates Mirrors" at bounding box center [805, 446] width 160 height 1105
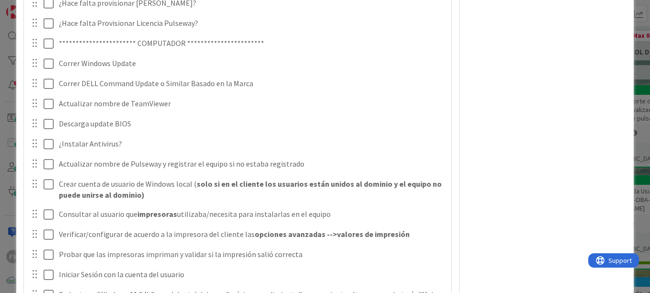
scroll to position [287, 0]
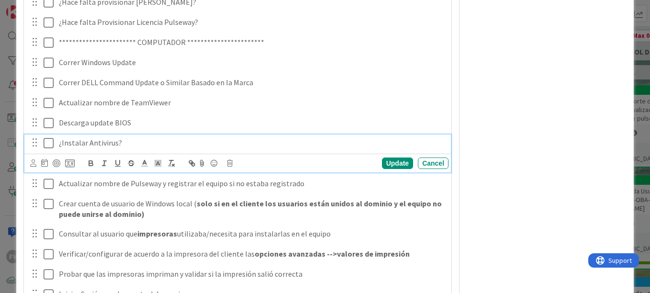
click at [44, 142] on icon at bounding box center [49, 142] width 10 height 11
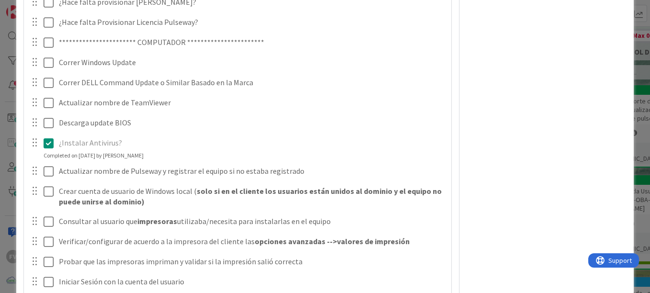
scroll to position [335, 0]
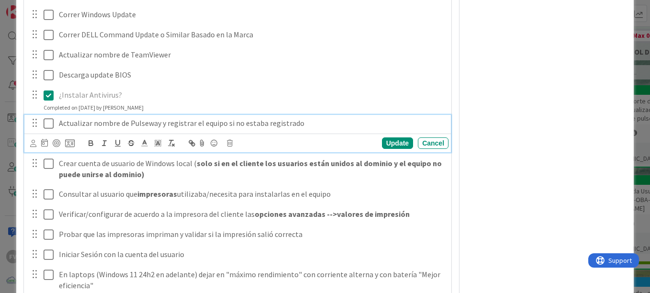
click at [48, 122] on icon at bounding box center [49, 123] width 10 height 11
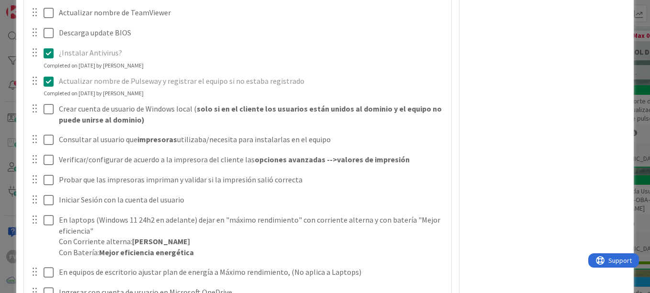
scroll to position [383, 0]
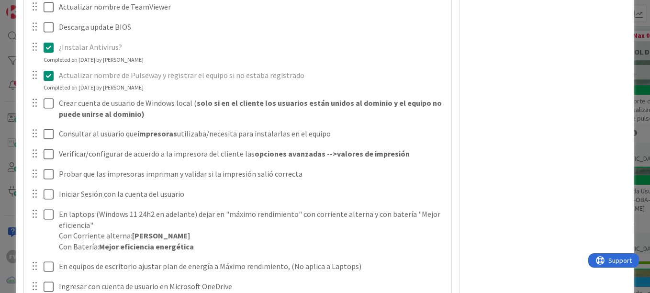
click at [479, 142] on div "Owner Watchers PLANIFICADO Metrics Links Exit Criteria Dates Mirrors" at bounding box center [546, 216] width 160 height 1122
click at [631, 70] on div "**********" at bounding box center [325, 146] width 650 height 293
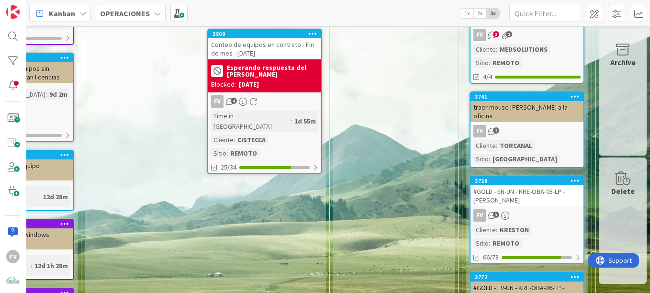
scroll to position [478, 398]
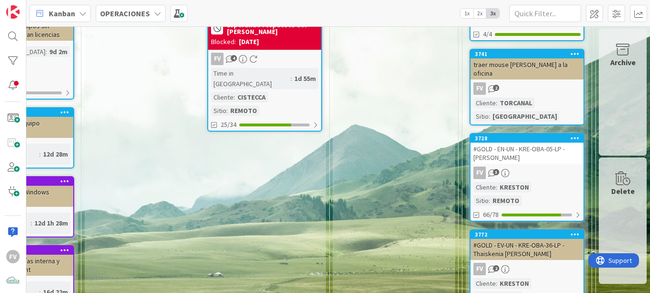
click at [530, 143] on div "#GOLD - EN-UN - KRE-OBA-05-LP - [PERSON_NAME]" at bounding box center [526, 153] width 113 height 21
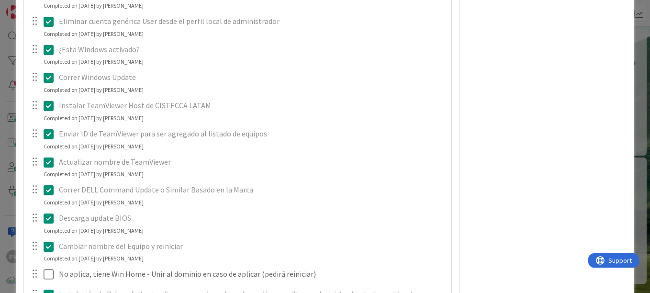
scroll to position [191, 0]
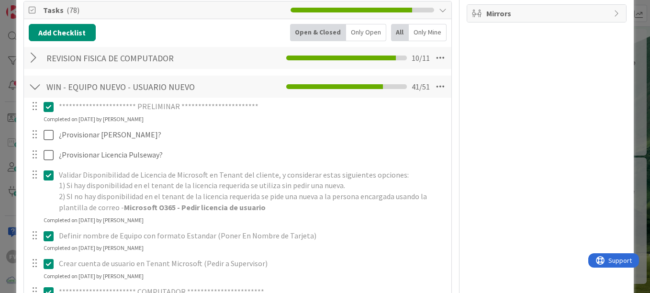
click at [31, 55] on div at bounding box center [35, 57] width 12 height 17
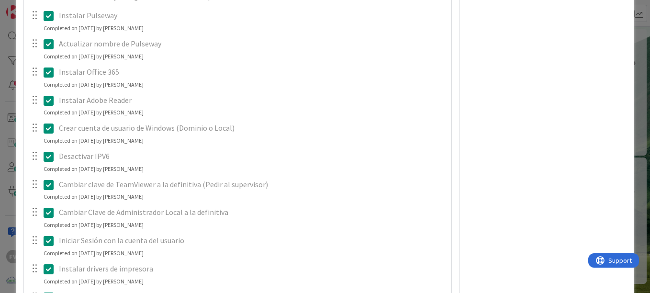
scroll to position [1291, 0]
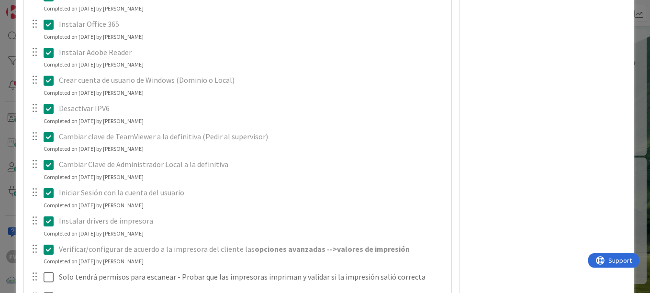
click at [210, 121] on div "Desactivar IPV6 Update Cancel Completed on [DATE] by [PERSON_NAME]" at bounding box center [237, 112] width 426 height 25
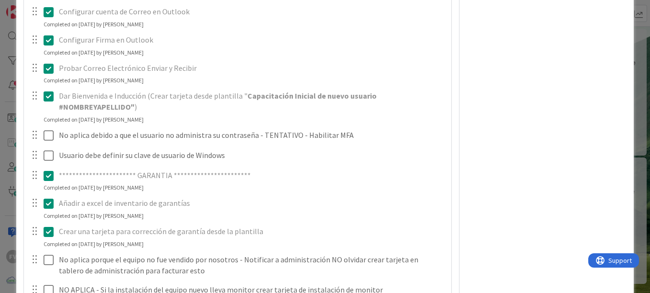
scroll to position [1865, 0]
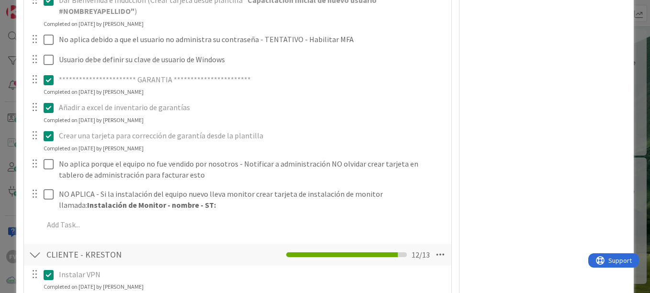
click at [12, 205] on div "ID 3728 OPERACIONES COMPLETADAS Title 45 / 128 #GOLD - EN-UN - KRE-OBA-05-LP - …" at bounding box center [325, 146] width 650 height 293
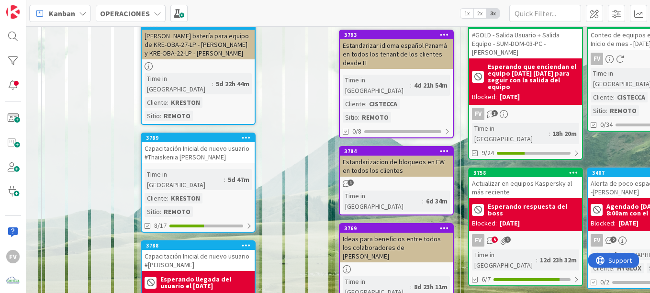
scroll to position [191, 11]
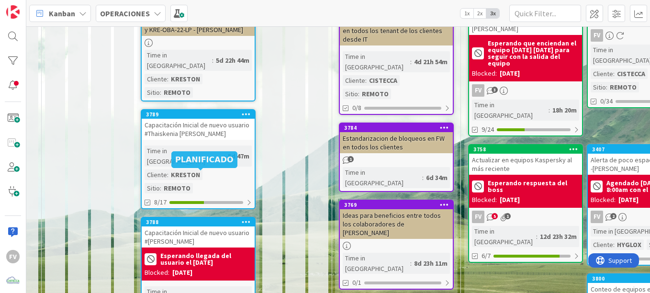
click at [212, 226] on div "Capacitación Inicial de nuevo usuario #[PERSON_NAME]" at bounding box center [198, 236] width 113 height 21
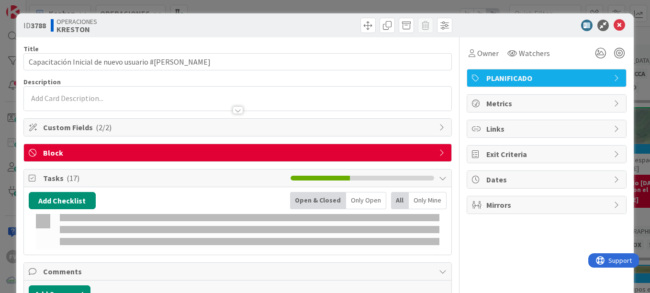
click at [225, 154] on span "Block" at bounding box center [238, 152] width 391 height 11
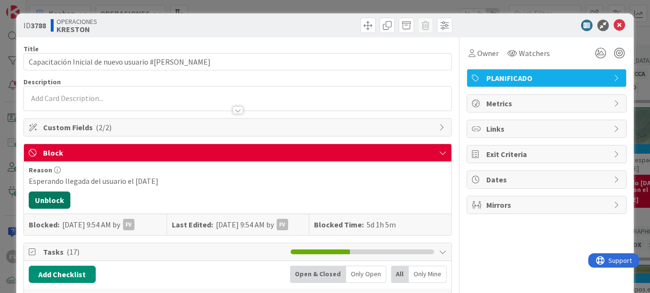
click at [49, 202] on button "Unblock" at bounding box center [50, 199] width 42 height 17
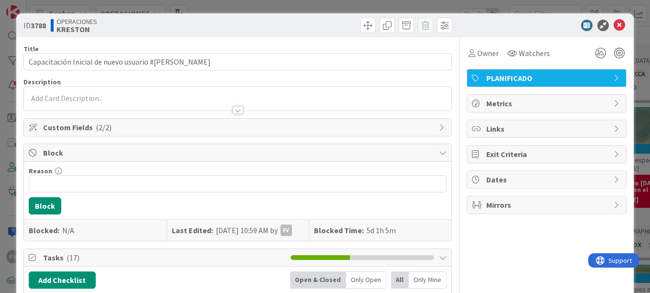
click at [12, 132] on div "ID 3788 OPERACIONES [PERSON_NAME] Title 52 / 128 Capacitación Inicial de nuevo …" at bounding box center [325, 146] width 650 height 293
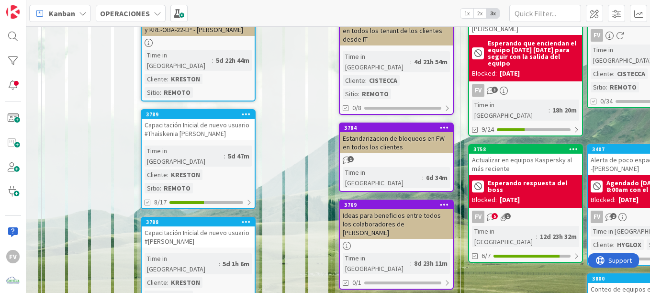
click at [235, 118] on div "3789 Capacitación Inicial de nuevo usuario #Thaiskenia [PERSON_NAME] Time in [G…" at bounding box center [198, 159] width 115 height 100
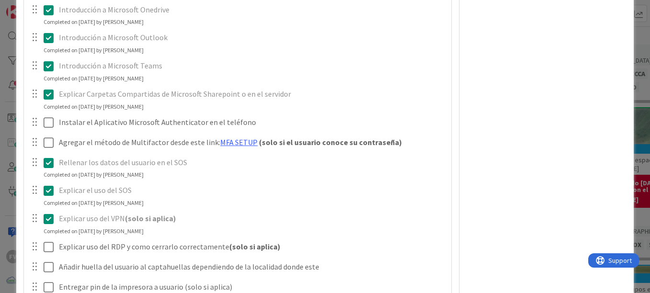
scroll to position [383, 0]
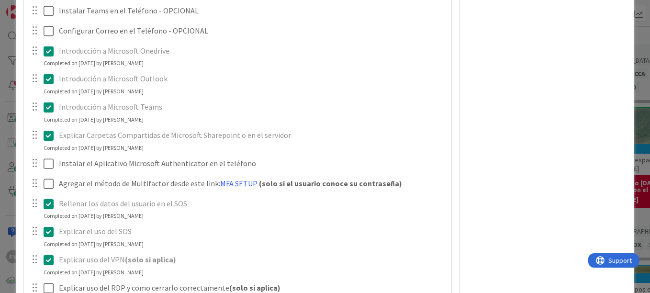
click at [632, 159] on div "ID 3789 OPERACIONES [PERSON_NAME] Title 56 / 128 Capacitación Inicial de nuevo …" at bounding box center [325, 146] width 650 height 293
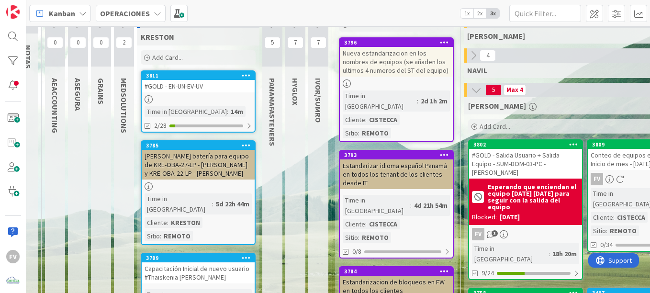
click at [203, 90] on div "#GOLD - EN-UN-EV-UV" at bounding box center [198, 86] width 113 height 12
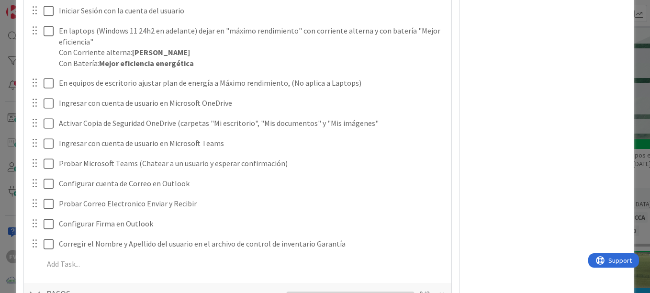
scroll to position [622, 0]
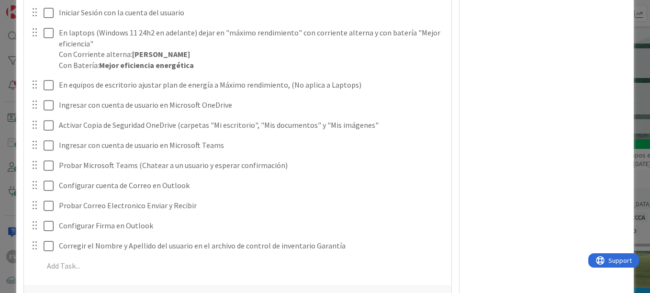
click at [12, 56] on div "**********" at bounding box center [325, 146] width 650 height 293
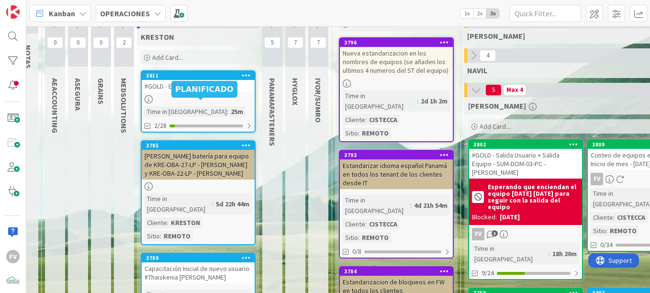
scroll to position [0, 11]
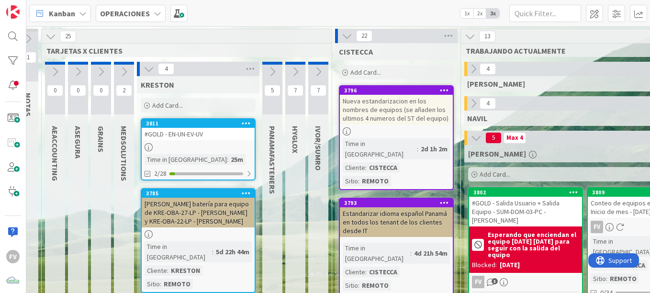
click at [185, 106] on div "Add Card..." at bounding box center [198, 105] width 115 height 14
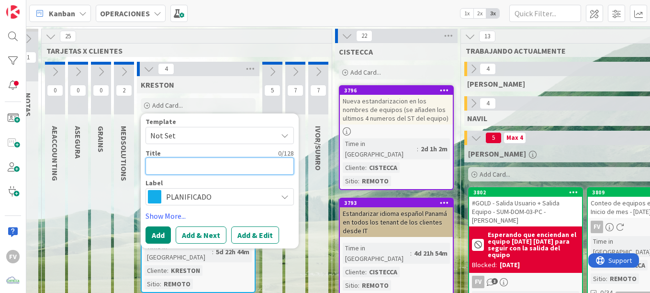
scroll to position [0, 0]
drag, startPoint x: 197, startPoint y: 139, endPoint x: 197, endPoint y: 144, distance: 5.7
click at [197, 144] on div "Template Not Set Not Set #GOLD - EN-UN-EV-UV #GOLD - Salida Usuario + Salida Eq…" at bounding box center [219, 161] width 148 height 87
click at [194, 163] on textarea at bounding box center [219, 165] width 148 height 17
type textarea "x"
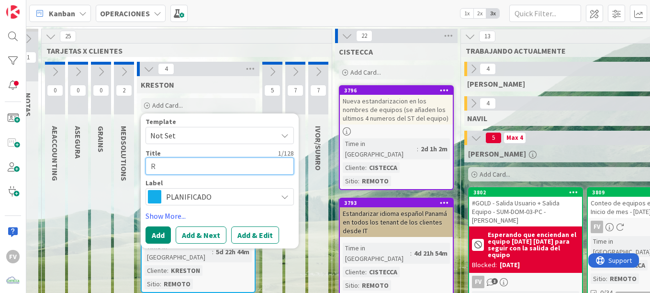
type textarea "Re"
type textarea "x"
type textarea "Rev"
type textarea "x"
type textarea "Revi"
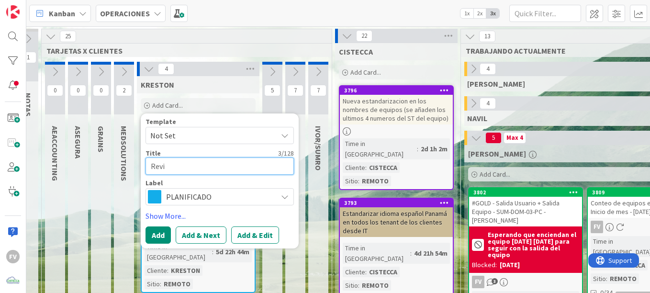
type textarea "x"
type textarea "Revis"
type textarea "x"
type textarea "Reviso"
type textarea "x"
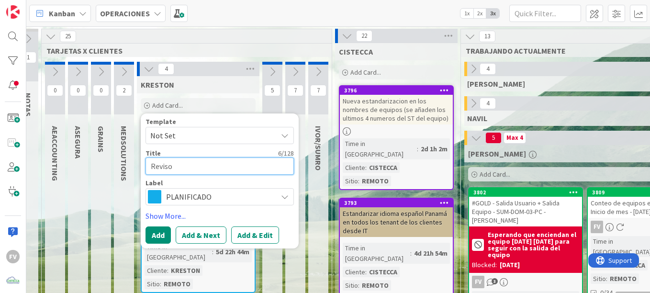
type textarea "Revison"
type textarea "x"
type textarea "Revison"
type textarea "x"
type textarea "Revison"
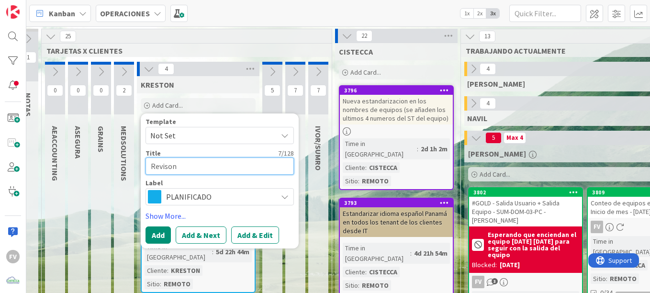
type textarea "x"
type textarea "Reviso"
type textarea "x"
type textarea "Revis"
type textarea "x"
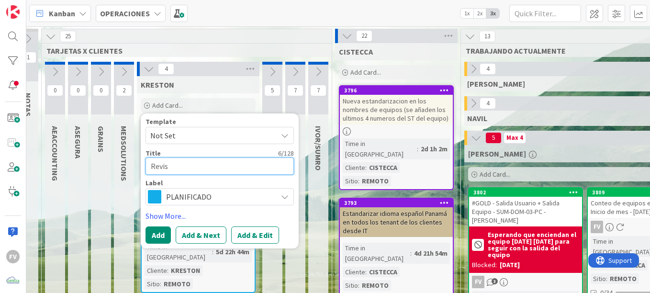
type textarea "Revisi"
type textarea "x"
type textarea "Revisio"
type textarea "x"
type textarea "Revision"
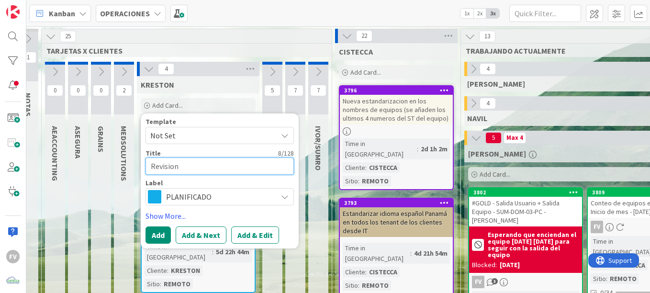
type textarea "x"
type textarea "Revision f"
type textarea "x"
type textarea "Revision fi"
type textarea "x"
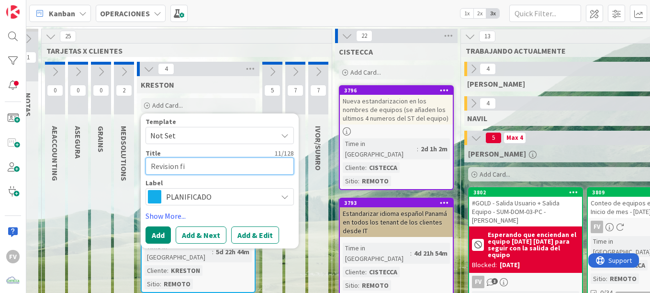
type textarea "Revision fis"
type textarea "x"
type textarea "Revision fisic"
type textarea "x"
type textarea "Revision fisica"
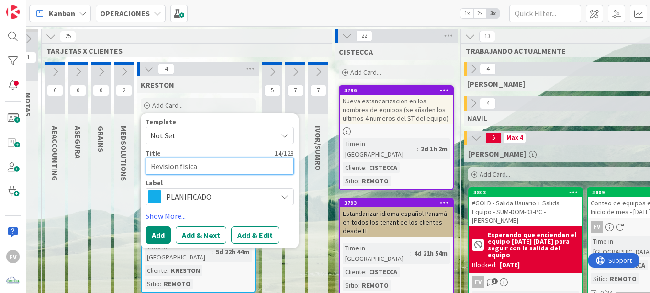
type textarea "x"
type textarea "Revision fisica"
type textarea "x"
type textarea "Revision fisica K"
type textarea "x"
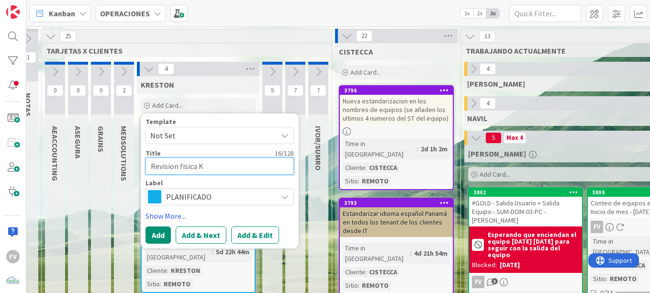
type textarea "Revision fisica KR"
type textarea "x"
type textarea "Revision fisica KRE"
type textarea "x"
type textarea "Revision fisica KRE-O"
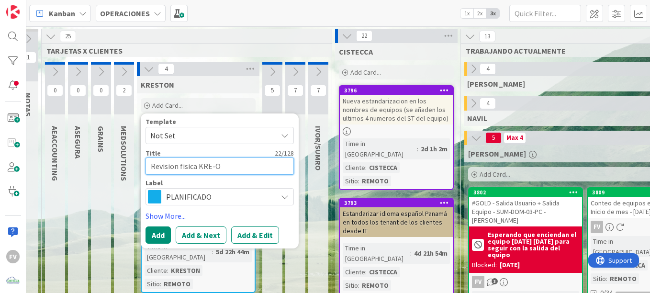
type textarea "x"
type textarea "Revision fisica KRE-OP"
type textarea "x"
type textarea "Revision fisica KRE-O"
type textarea "x"
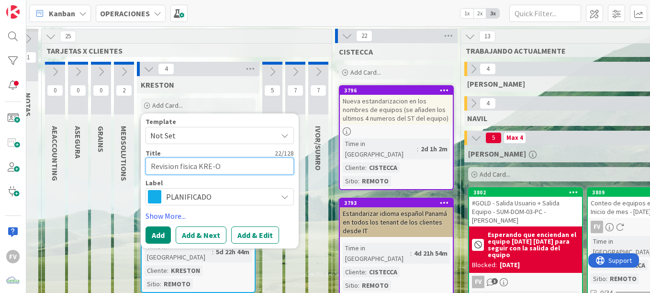
type textarea "Revision fisica KRE-ON"
type textarea "x"
type textarea "Revision fisica KRE-O"
type textarea "x"
type textarea "Revision fisica KRE-OB"
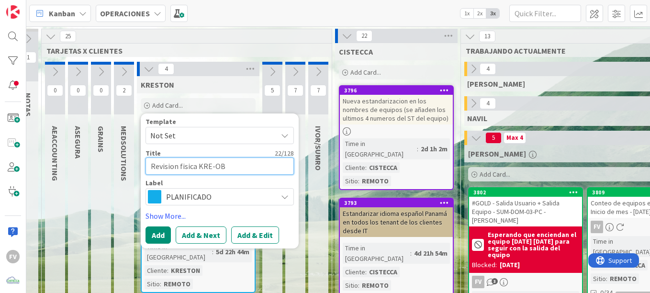
type textarea "x"
type textarea "Revision fisica KRE-OBA"
type textarea "x"
type textarea "Revision fisica KRE-OBA-"
type textarea "x"
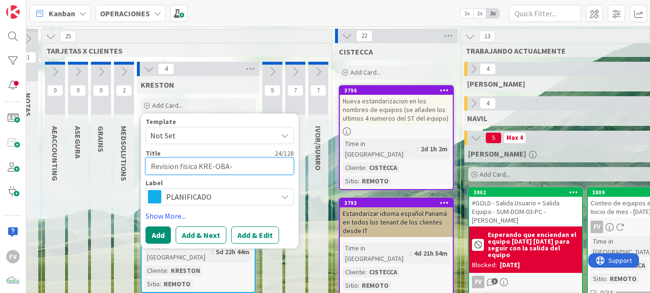
type textarea "Revision fisica KRE-OBA-6"
type textarea "x"
type textarea "Revision fisica KRE-OBA-"
type textarea "x"
type textarea "Revision fisica KRE-OBA-3"
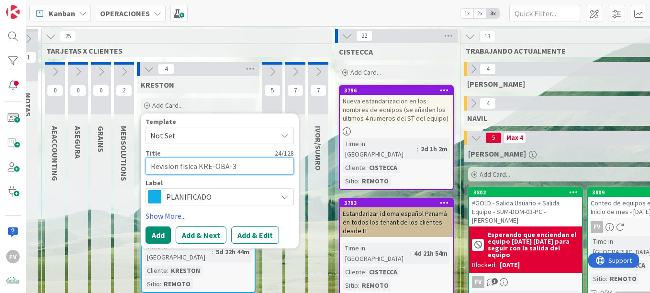
type textarea "x"
type textarea "Revision fisica KRE-OBA-36"
type textarea "x"
type textarea "Revision fisica KRE-OBA-36-"
type textarea "x"
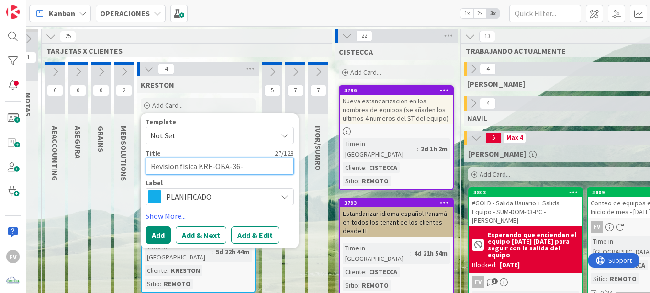
type textarea "Revision fisica KRE-OBA-36-L"
type textarea "x"
type textarea "Revision fisica KRE-OBA-36-LP"
type textarea "x"
type textarea "Revision fisica KRE-OBA-36-LP"
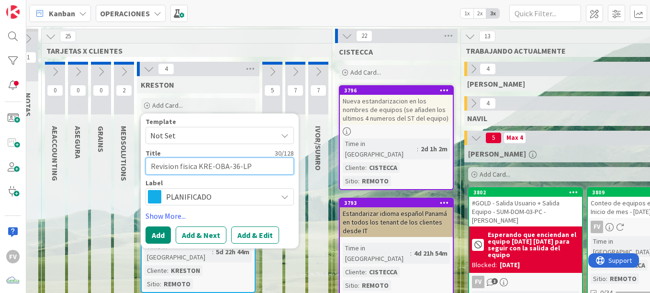
type textarea "x"
type textarea "Revision fisica KRE-OBA-36-LP -"
type textarea "x"
type textarea "Revision fisica KRE-OBA-36-LP -"
type textarea "x"
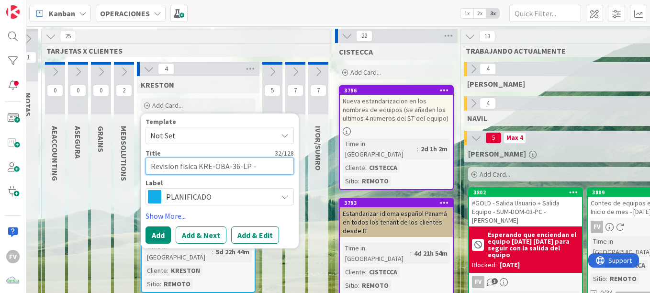
type textarea "Revision fisica KRE-OBA-36-LP"
type textarea "x"
type textarea "Revision fisica KRE-OBA-36-LP"
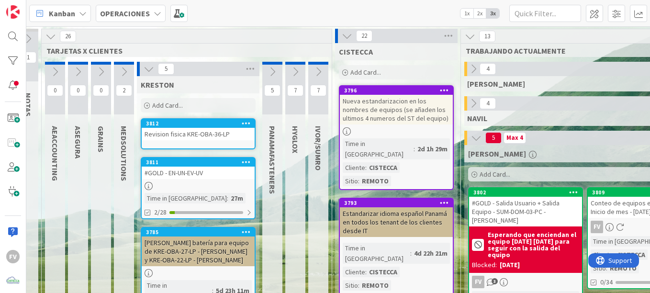
click at [210, 133] on div "Revision fisica KRE-OBA-36-LP" at bounding box center [198, 134] width 113 height 12
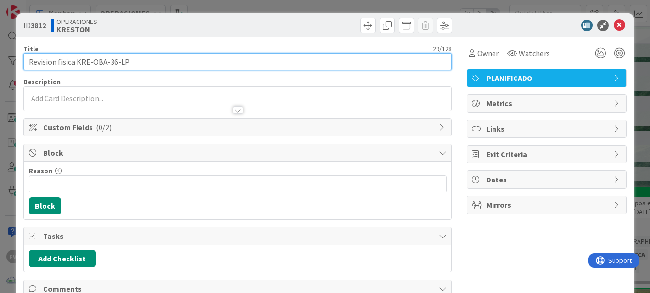
click at [174, 60] on input "Revision fisica KRE-OBA-36-LP" at bounding box center [237, 61] width 428 height 17
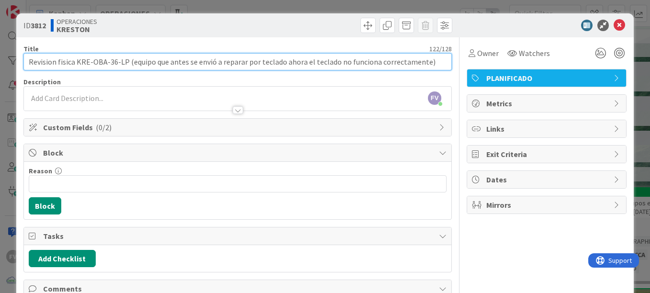
type input "Revision fisica KRE-OBA-36-LP (equipo que antes se envió a reparar por teclado …"
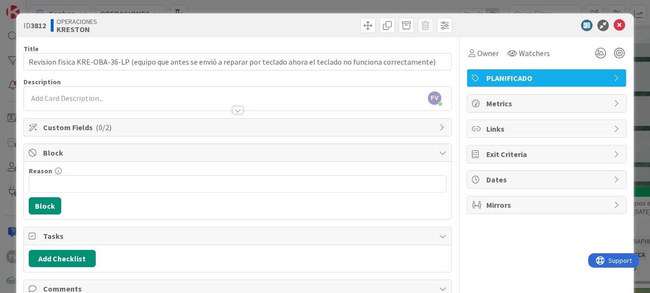
click at [535, 26] on div at bounding box center [541, 25] width 169 height 11
click at [629, 43] on div "ID 3812 OPERACIONES [PERSON_NAME] Title 122 / 128 Revision fisica KRE-OBA-36-LP…" at bounding box center [325, 146] width 650 height 293
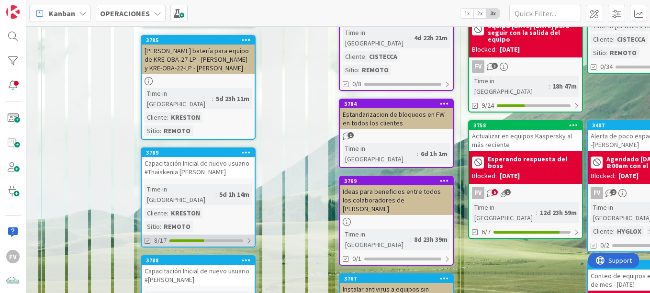
scroll to position [239, 11]
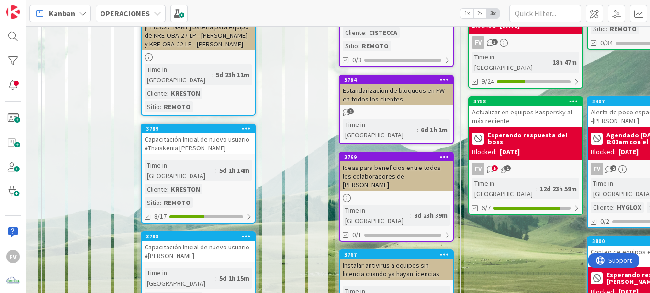
click at [197, 241] on div "Capacitación Inicial de nuevo usuario #[PERSON_NAME]" at bounding box center [198, 251] width 113 height 21
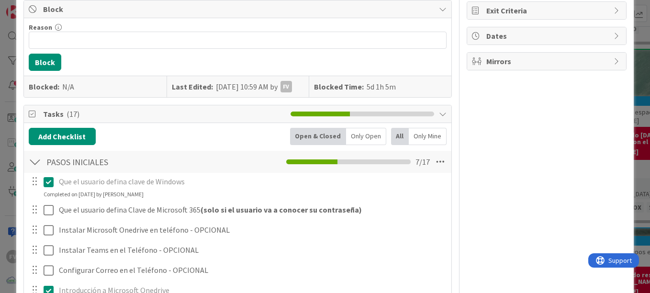
click at [632, 129] on div "ID 3788 OPERACIONES [PERSON_NAME] Title 52 / 128 Capacitación Inicial de nuevo …" at bounding box center [325, 146] width 650 height 293
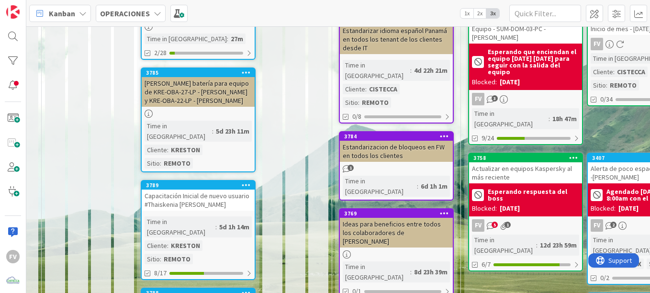
scroll to position [0, 11]
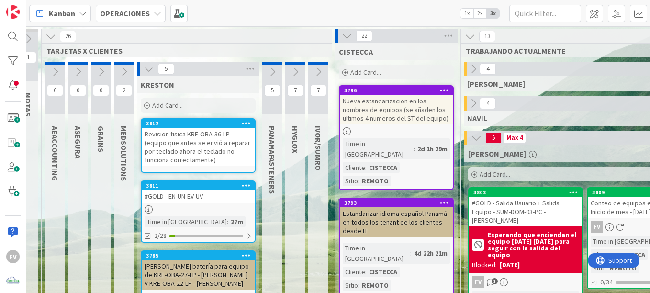
click at [191, 142] on div "Revision fisica KRE-OBA-36-LP (equipo que antes se envió a reparar por teclado …" at bounding box center [198, 147] width 113 height 38
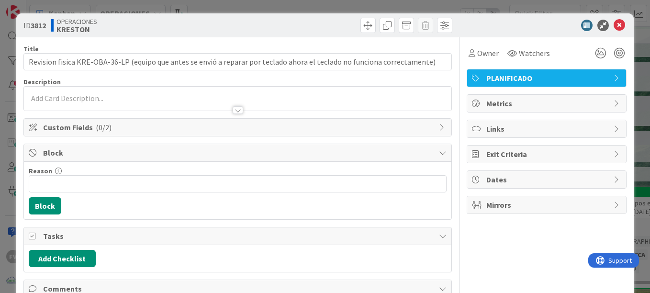
click at [636, 98] on div "ID 3812 OPERACIONES [PERSON_NAME] Title 122 / 128 Revision fisica KRE-OBA-36-LP…" at bounding box center [325, 146] width 650 height 293
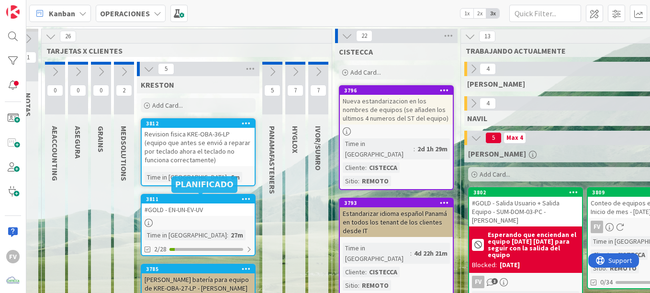
click at [163, 218] on div "3811 #GOLD - EN-UN-EV-UV Time in Column : 27m 2/28" at bounding box center [198, 225] width 115 height 62
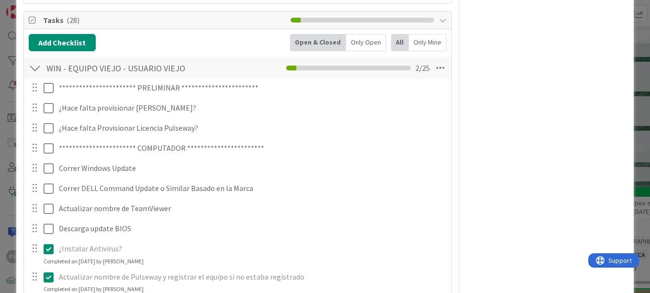
scroll to position [335, 0]
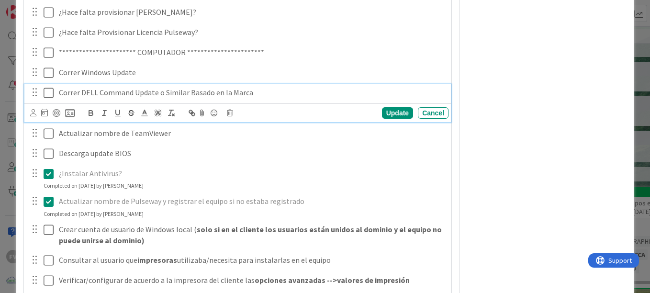
click at [51, 93] on icon at bounding box center [49, 92] width 10 height 11
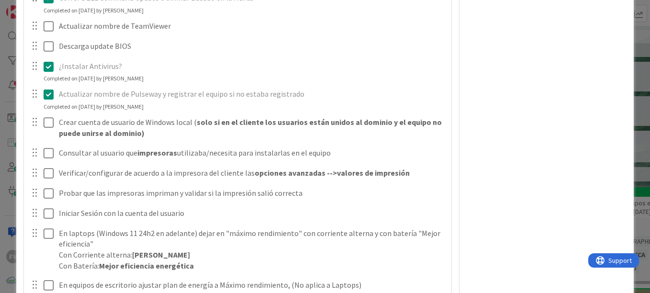
scroll to position [430, 0]
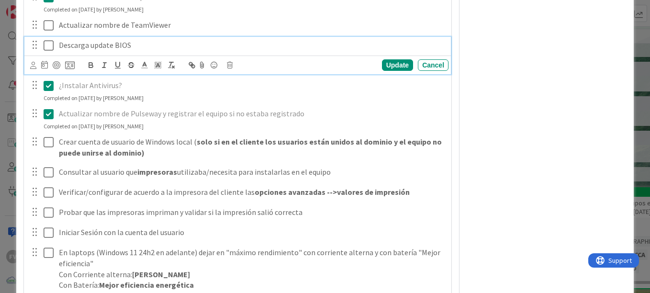
click at [44, 41] on icon at bounding box center [49, 45] width 10 height 11
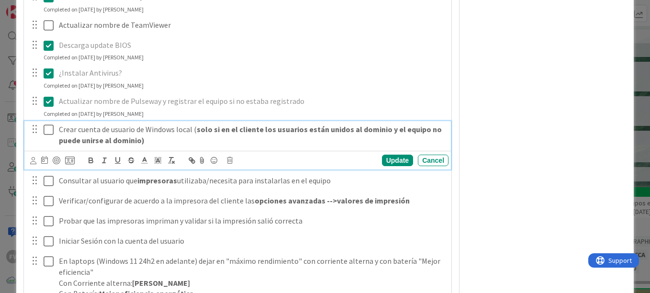
click at [50, 131] on icon at bounding box center [49, 129] width 10 height 11
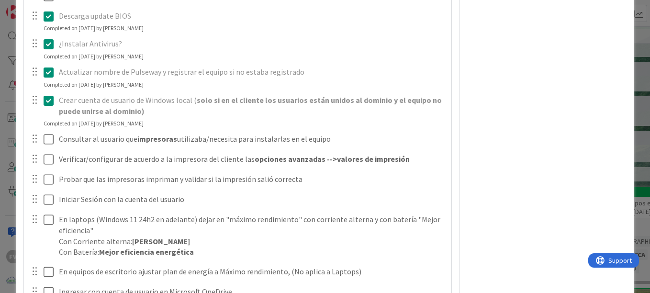
scroll to position [478, 0]
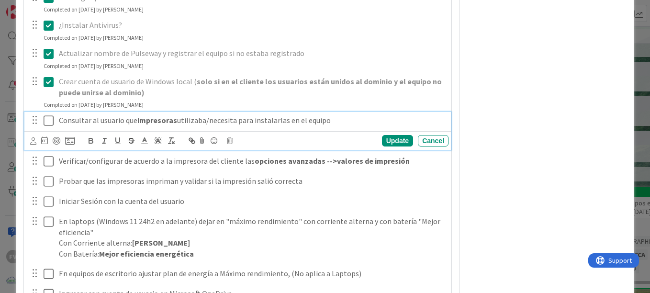
click at [51, 118] on icon at bounding box center [49, 120] width 10 height 11
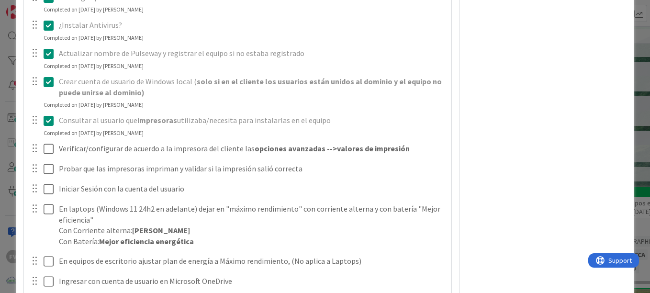
click at [45, 140] on div at bounding box center [41, 148] width 27 height 17
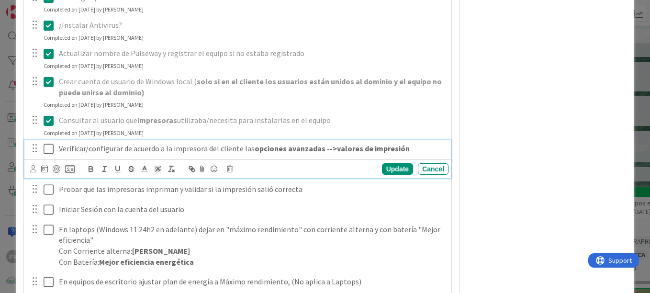
click at [47, 141] on button at bounding box center [49, 148] width 11 height 15
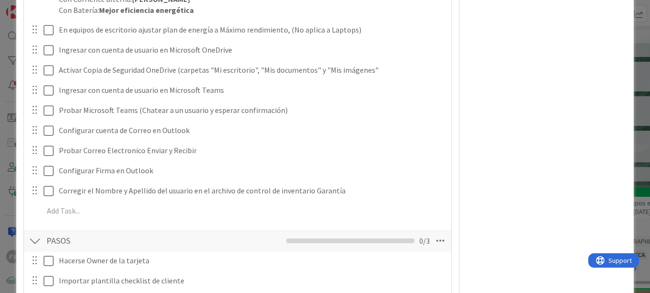
scroll to position [670, 0]
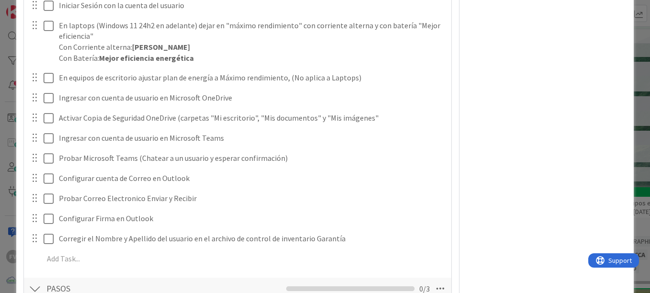
click at [479, 181] on div "Owner Watchers PLANIFICADO Metrics Links Exit Criteria Dates Mirrors" at bounding box center [546, 51] width 160 height 1367
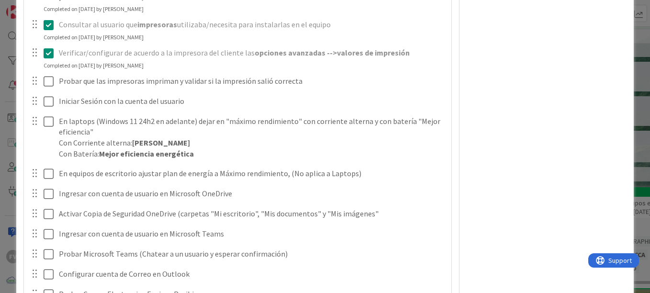
scroll to position [622, 0]
